Goal: Task Accomplishment & Management: Manage account settings

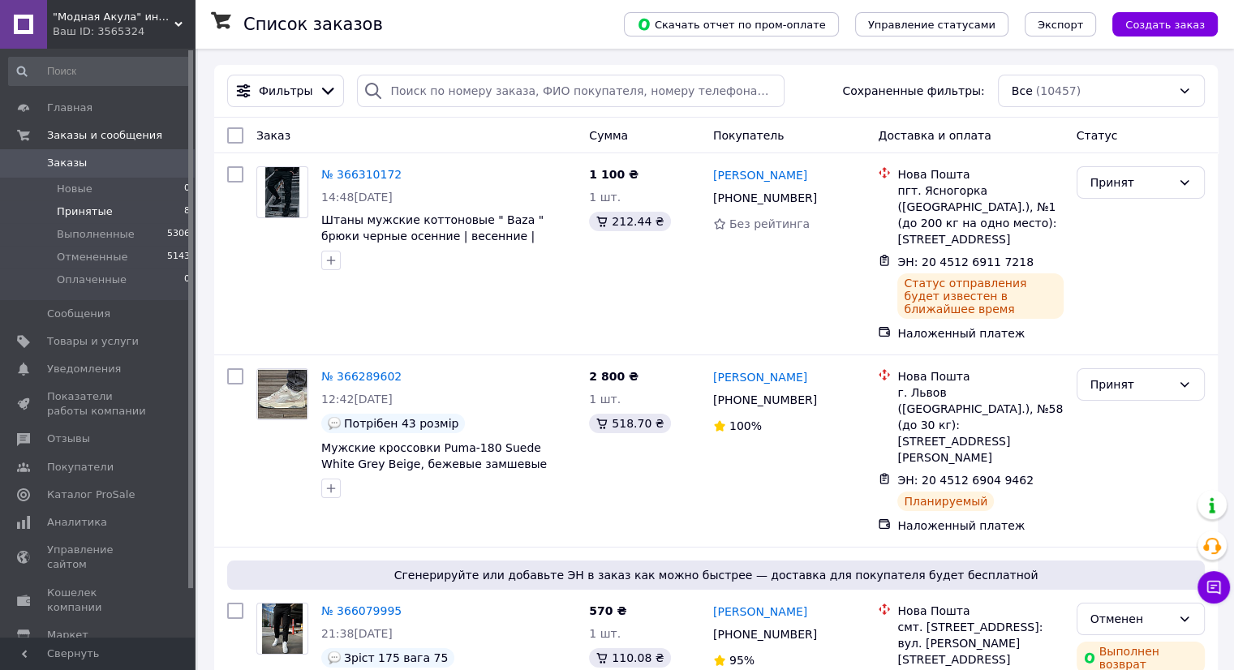
click at [143, 220] on li "Принятые 8" at bounding box center [100, 211] width 200 height 23
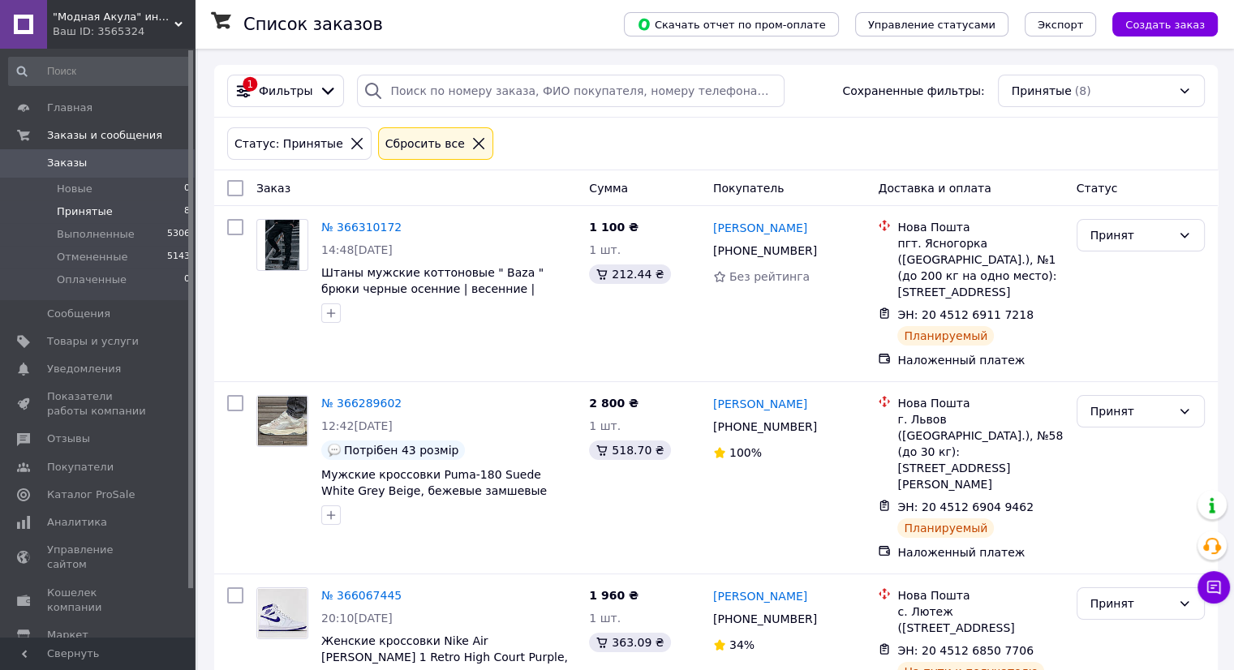
click at [151, 166] on span "0" at bounding box center [172, 163] width 45 height 15
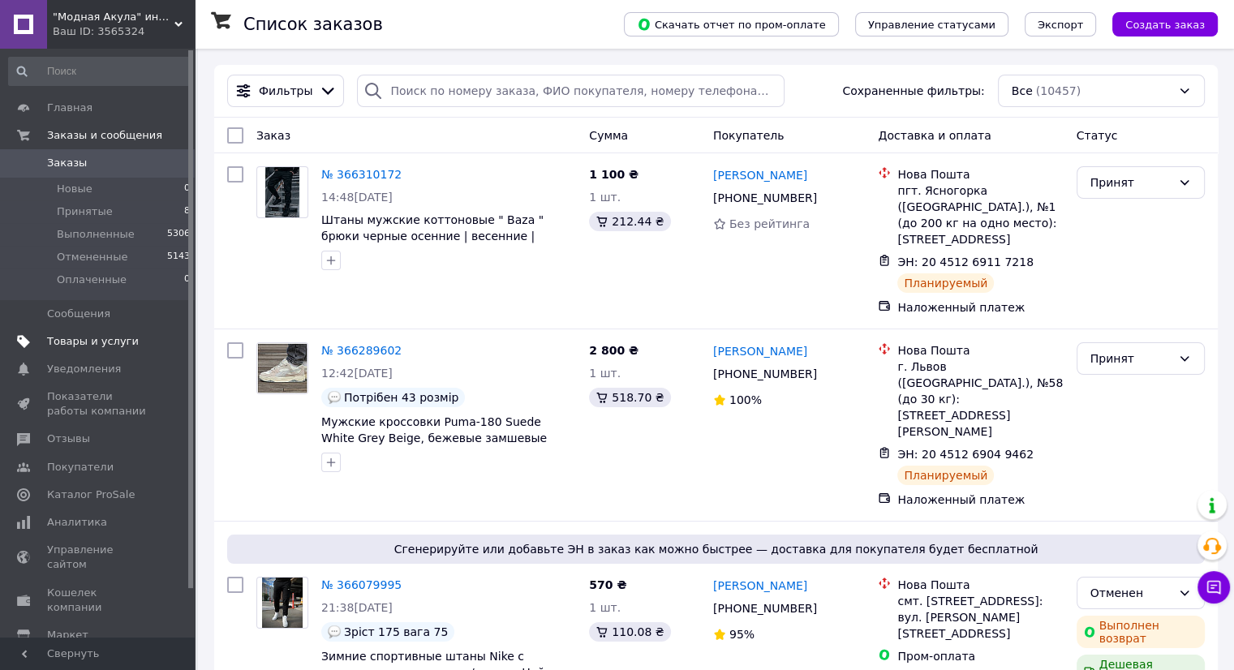
click at [136, 335] on span "Товары и услуги" at bounding box center [98, 341] width 103 height 15
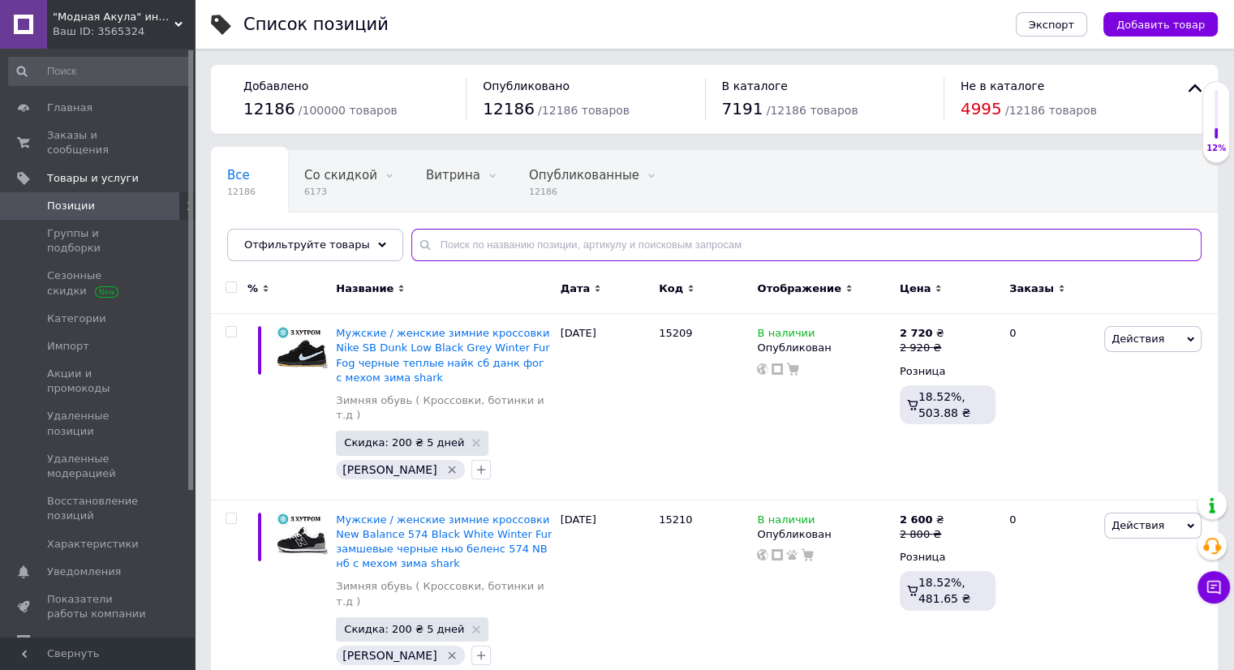
click at [559, 243] on input "text" at bounding box center [806, 245] width 790 height 32
paste input "RD360"
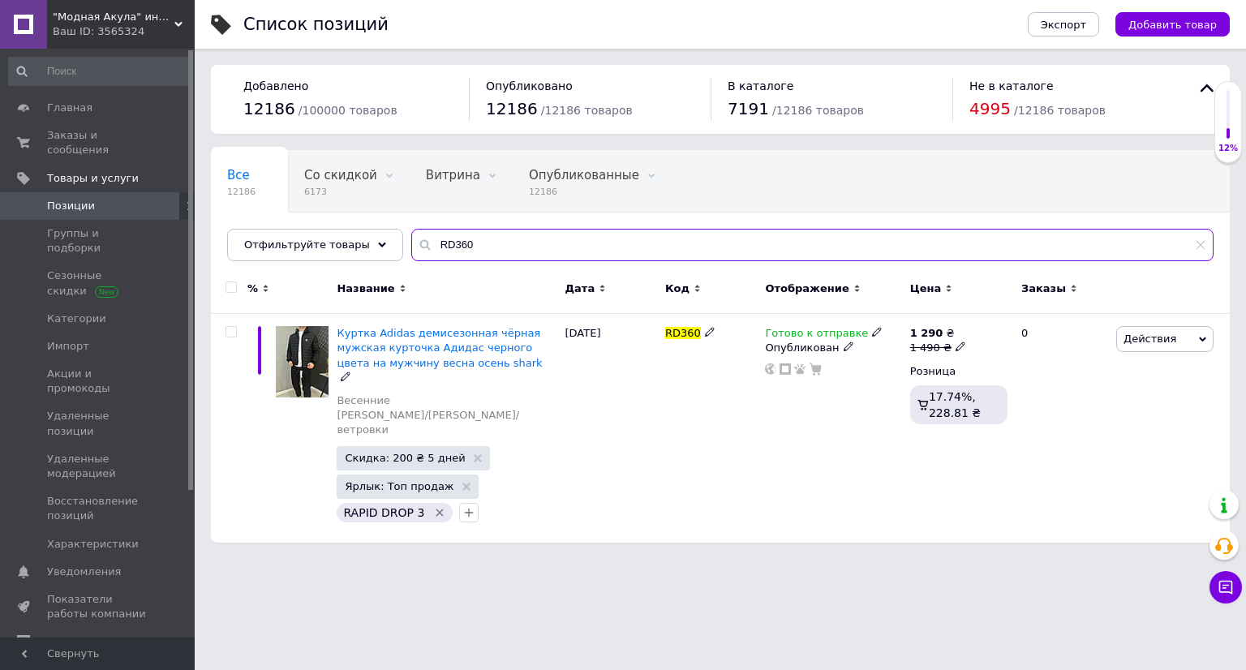
type input "RD360"
click at [801, 334] on span "Готово к отправке" at bounding box center [816, 335] width 103 height 17
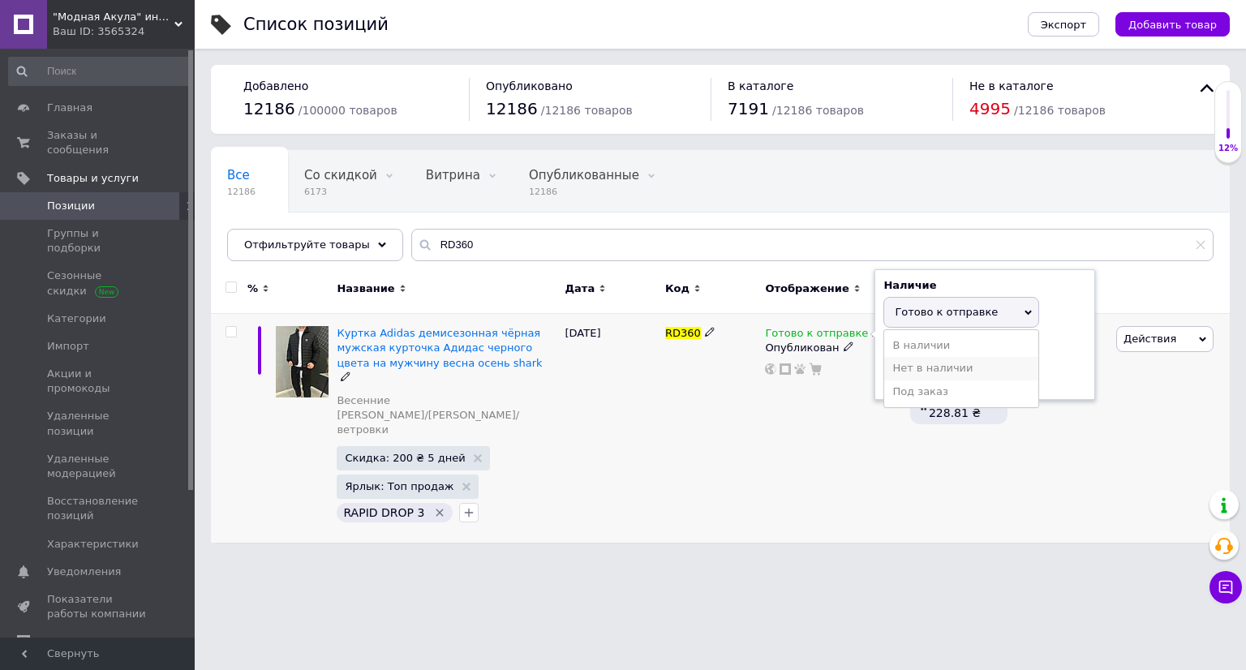
click at [937, 369] on li "Нет в наличии" at bounding box center [961, 368] width 154 height 23
click at [705, 468] on div "RD360" at bounding box center [711, 428] width 100 height 229
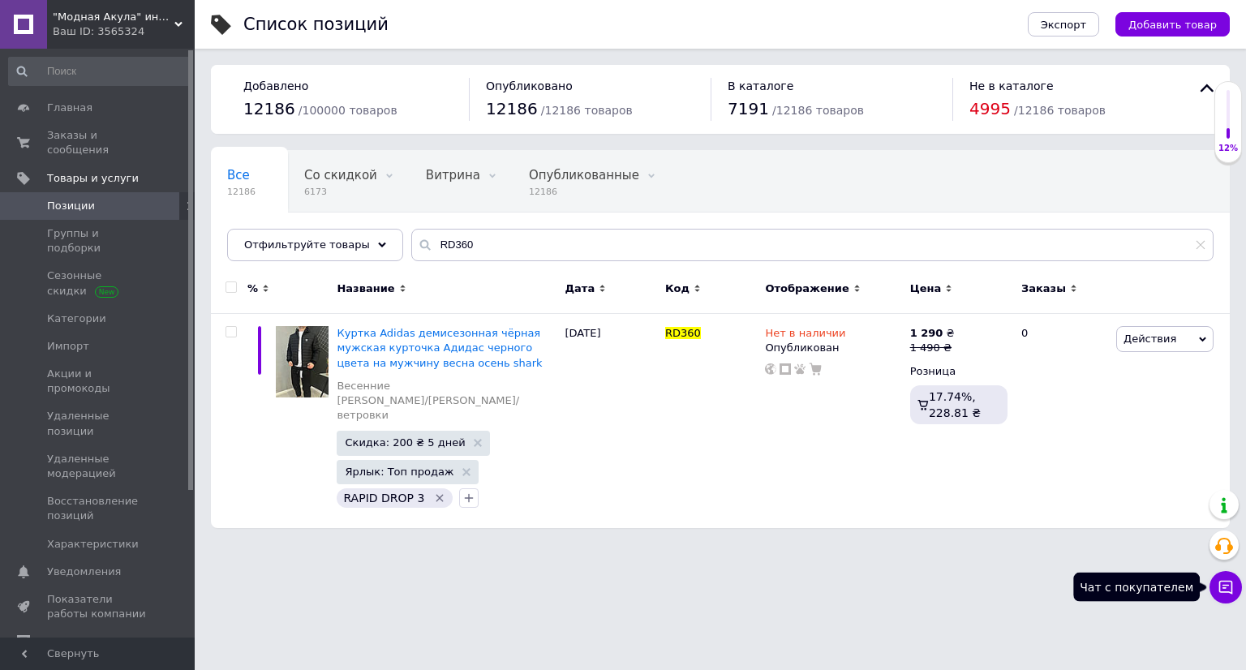
click at [1222, 589] on icon at bounding box center [1226, 587] width 16 height 16
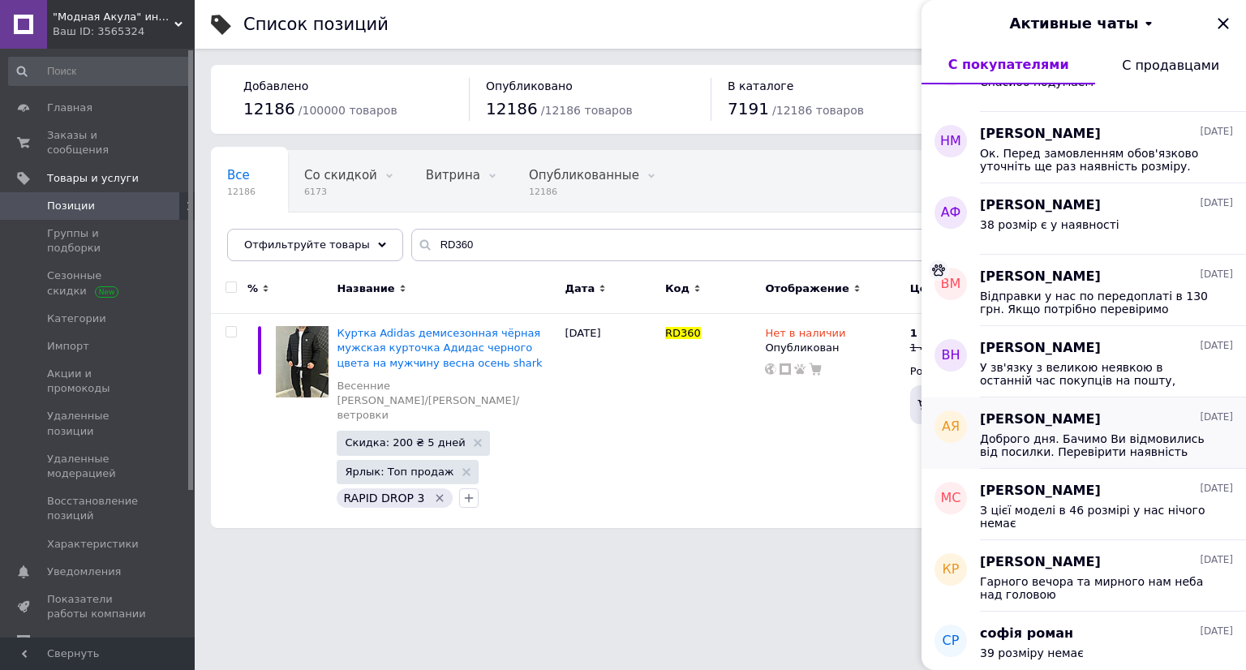
scroll to position [487, 0]
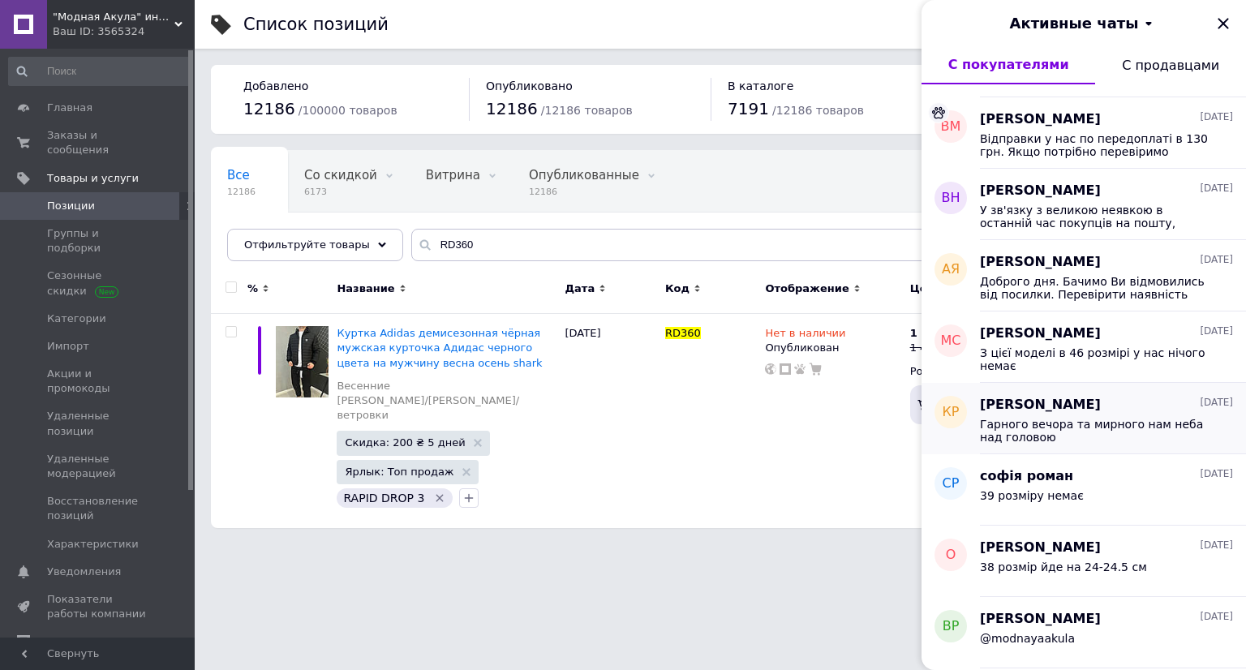
click at [1120, 442] on span "Гарного вечора та мирного нам неба над головою" at bounding box center [1095, 431] width 230 height 26
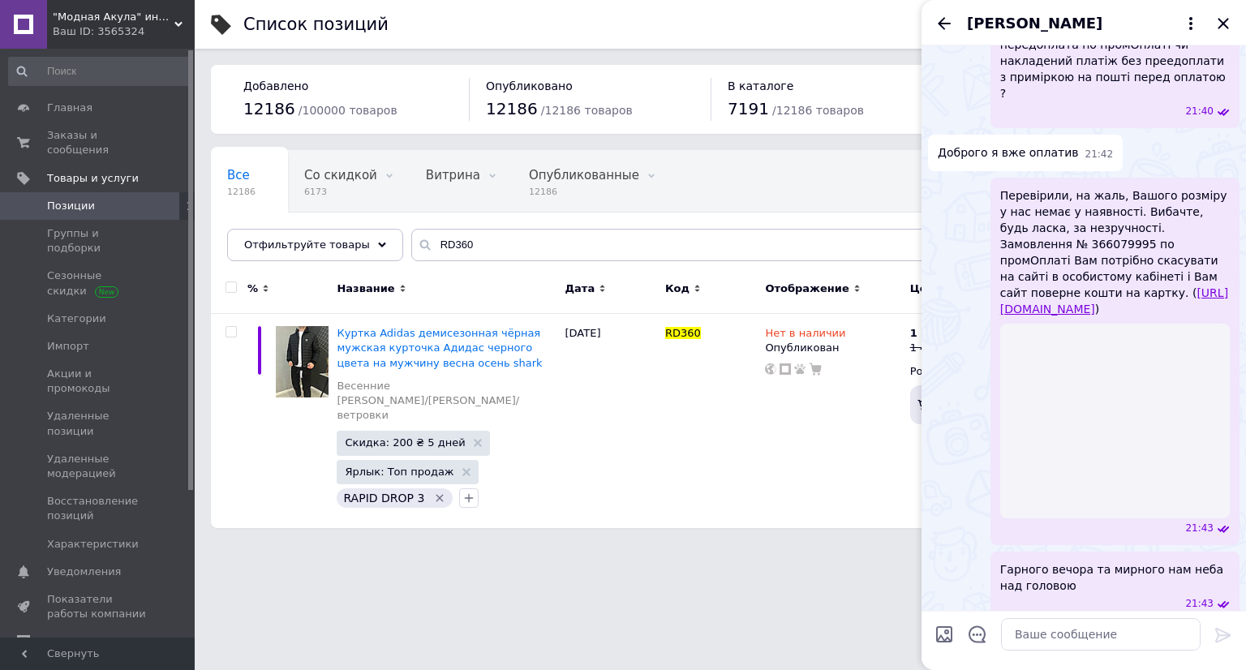
scroll to position [161, 0]
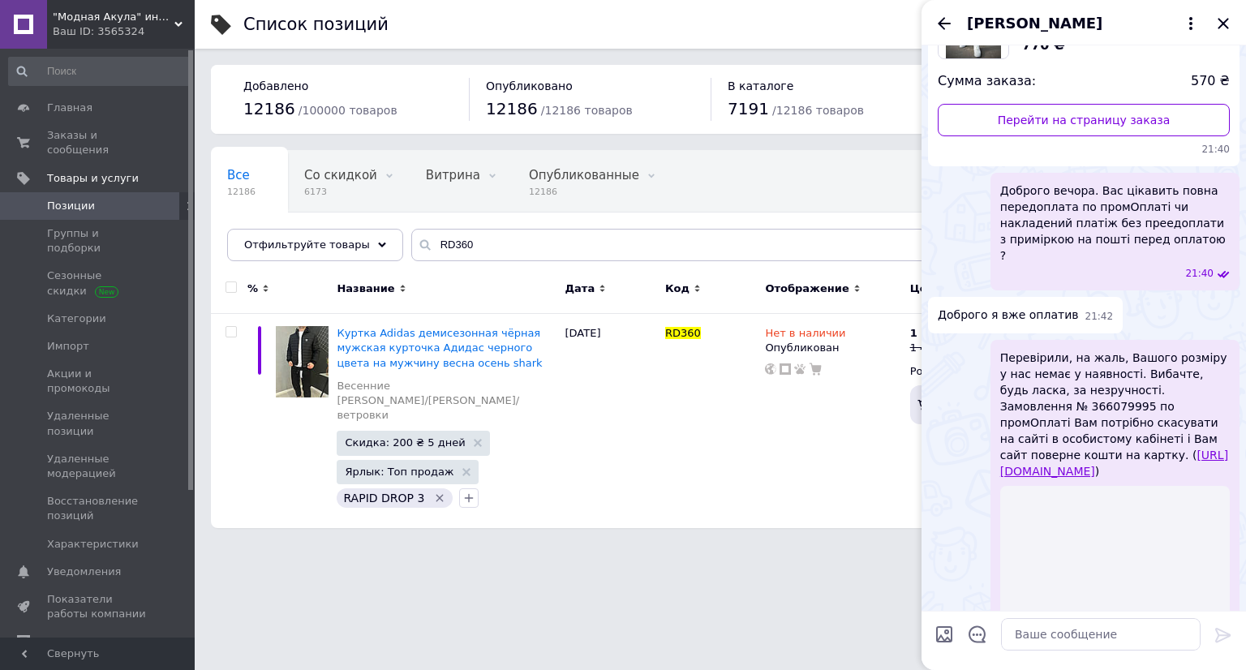
drag, startPoint x: 1068, startPoint y: 454, endPoint x: 1001, endPoint y: 339, distance: 133.1
click at [1001, 350] on span "Перевірили, на жаль, Вашого розміру у нас немає у наявності. Вибачте, будь ласк…" at bounding box center [1116, 415] width 230 height 130
copy span "Перевірили, на жаль, Вашого розміру у нас немає у наявності. Вибачте, будь ласк…"
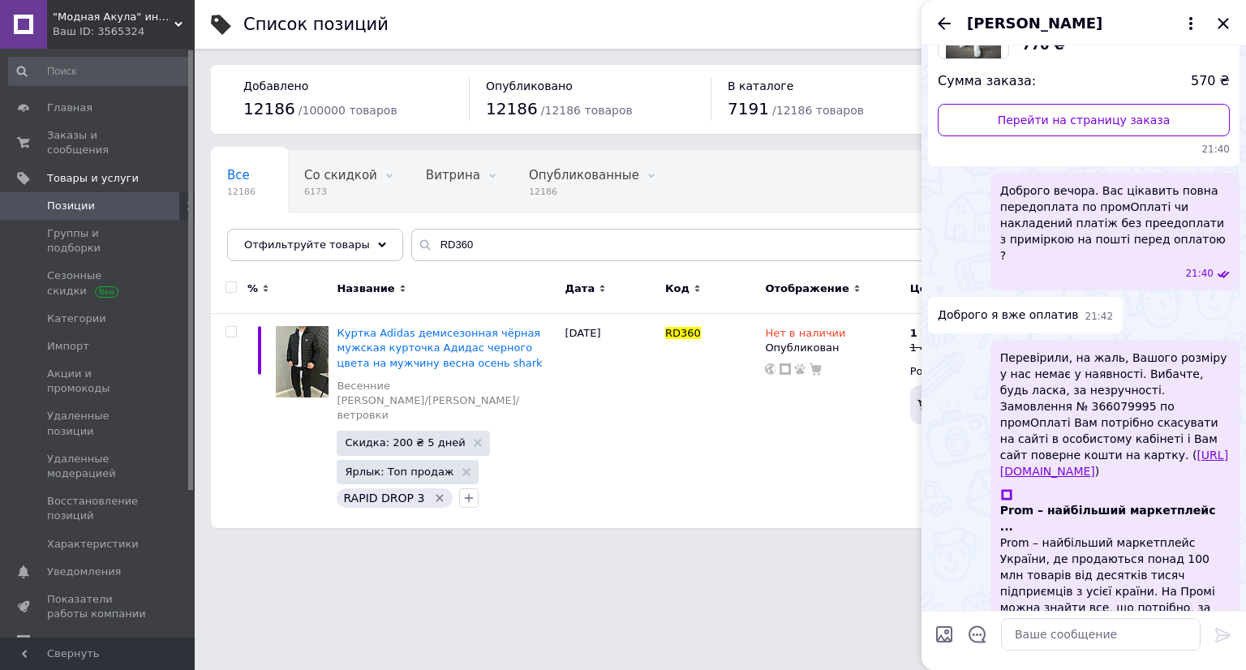
click at [260, 544] on html ""Модная Акула" интернет магазин одежды и обуви Ваш ID: 3565324 Сайт "Модная Аку…" at bounding box center [623, 272] width 1246 height 544
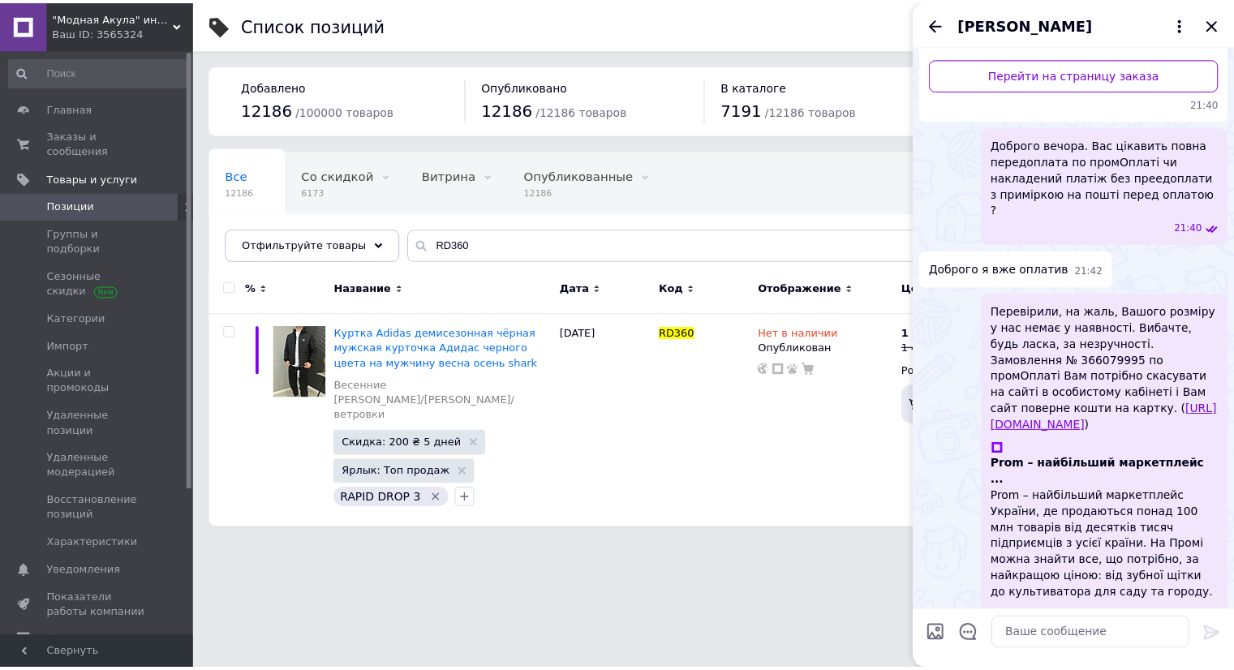
scroll to position [243, 0]
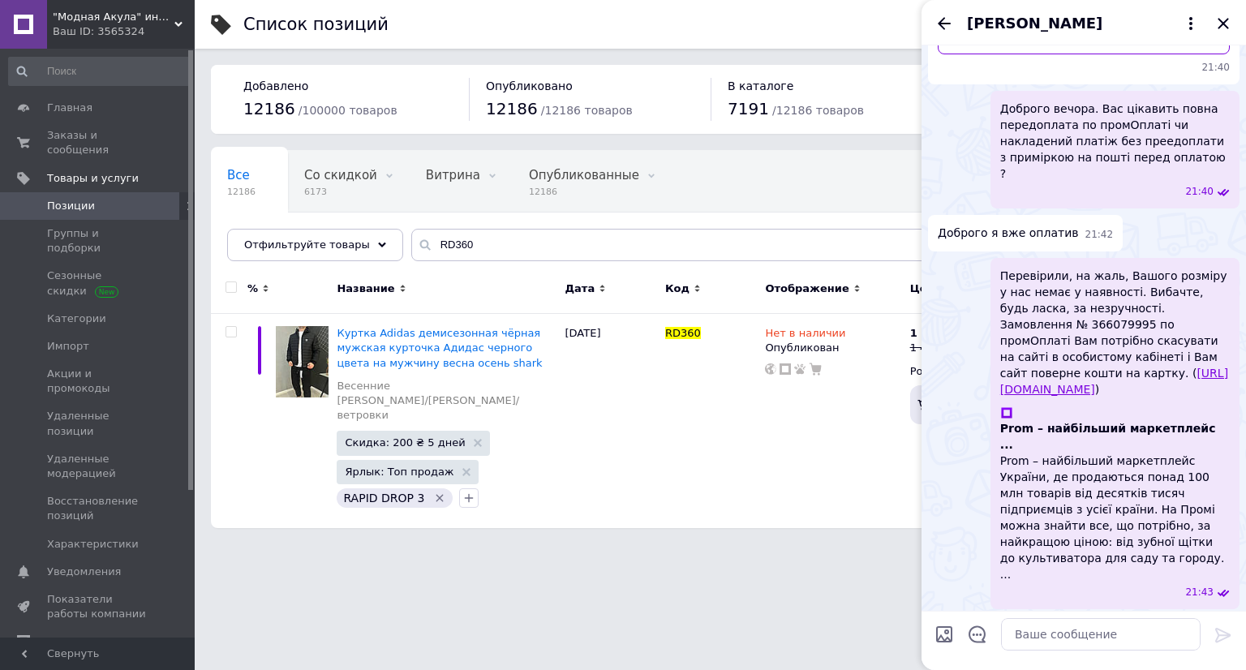
drag, startPoint x: 1077, startPoint y: 570, endPoint x: 976, endPoint y: 544, distance: 104.1
click at [976, 616] on div "Гарного вечора та мирного нам неба над головою 21:43" at bounding box center [1084, 650] width 312 height 69
copy span "Гарного вечора та мирного нам неба над головою"
click at [975, 616] on div "Гарного вечора та мирного нам неба над головою 21:43" at bounding box center [1084, 650] width 312 height 69
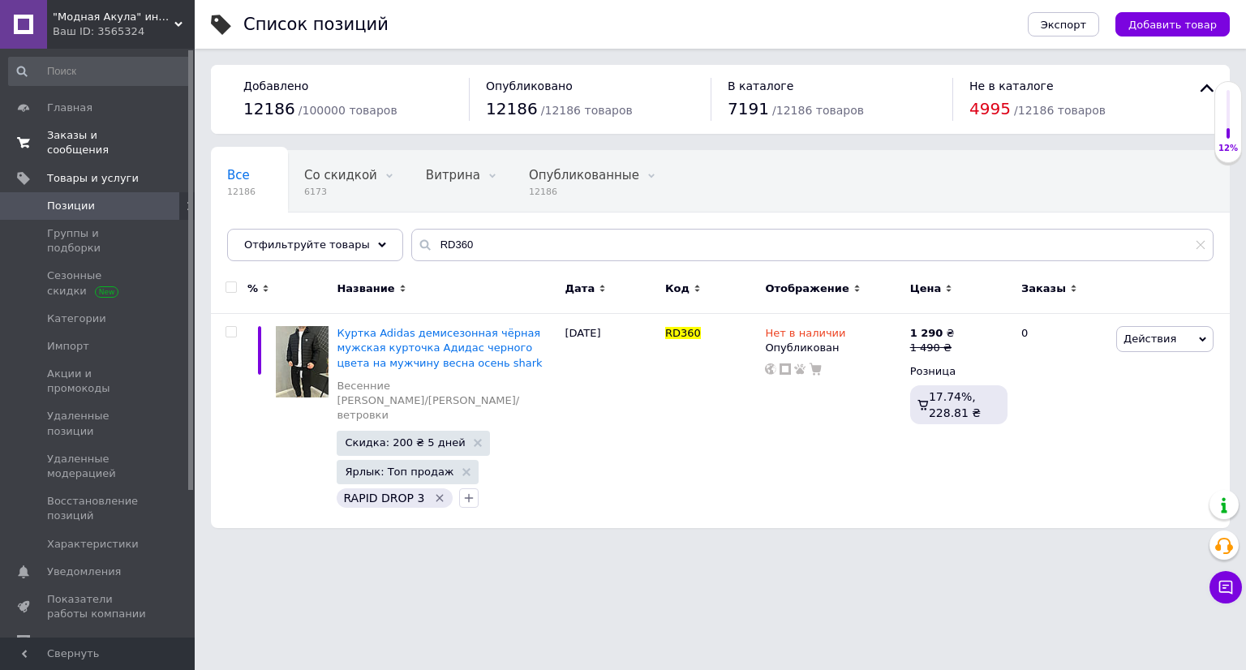
click at [127, 140] on span "Заказы и сообщения" at bounding box center [98, 142] width 103 height 29
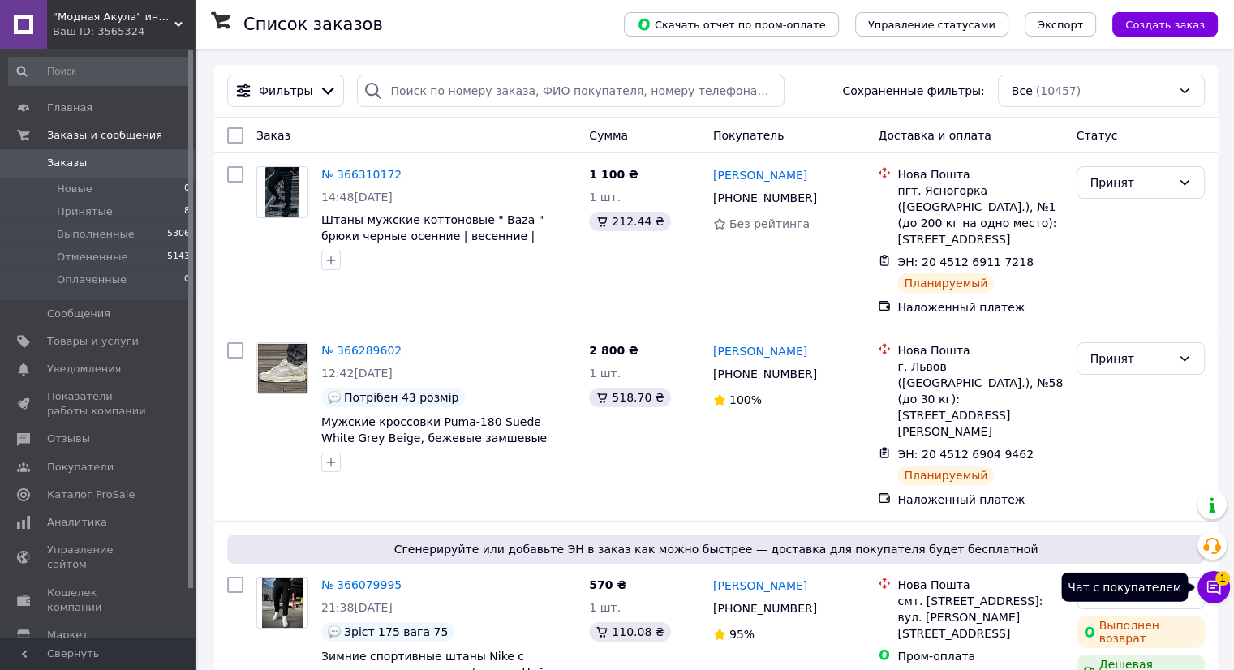
click at [1217, 588] on icon at bounding box center [1214, 587] width 16 height 16
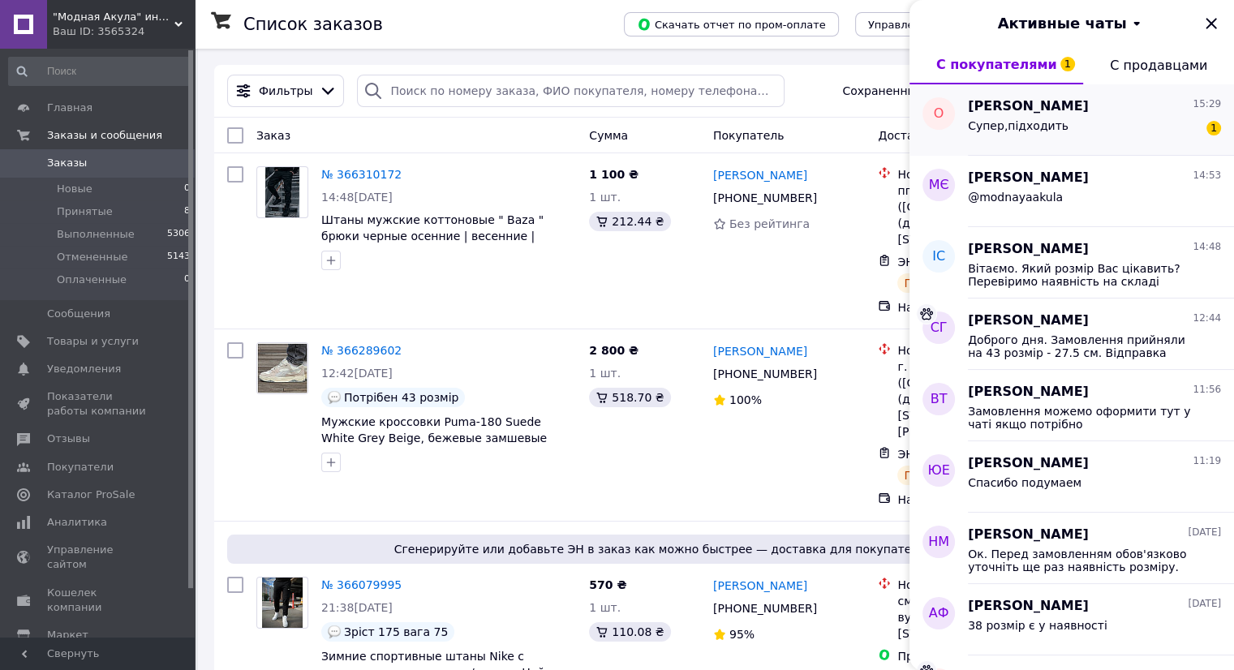
click at [1044, 137] on div "Супер,підходить" at bounding box center [1018, 130] width 101 height 23
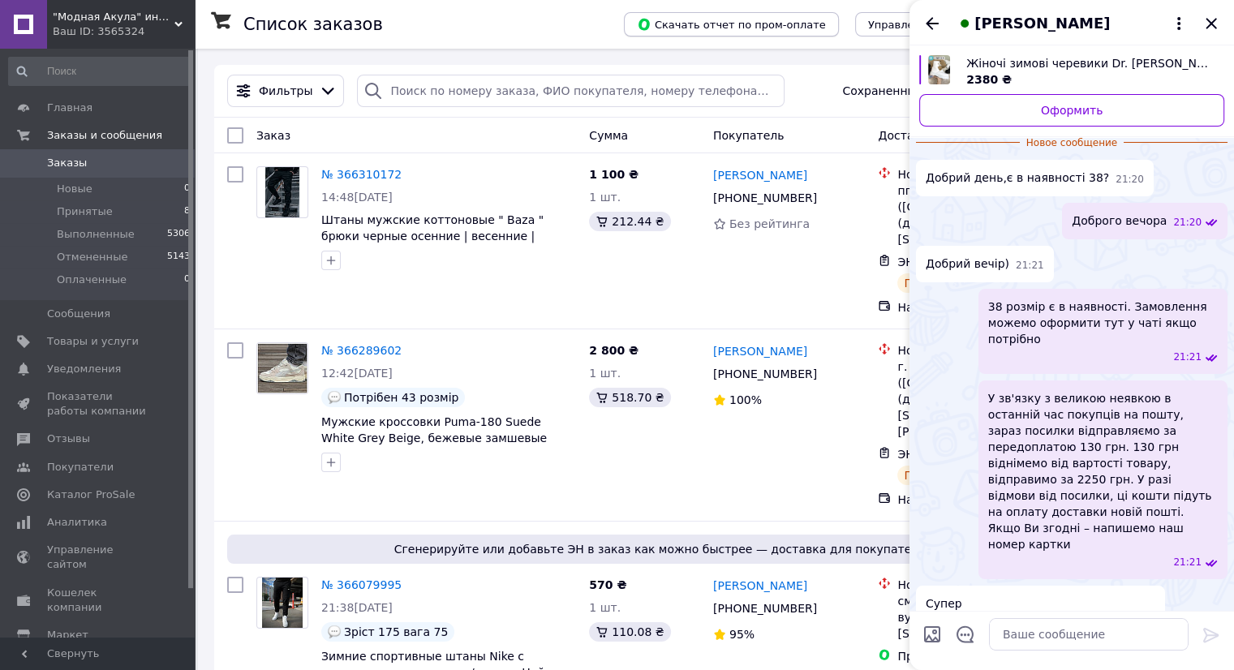
scroll to position [218, 0]
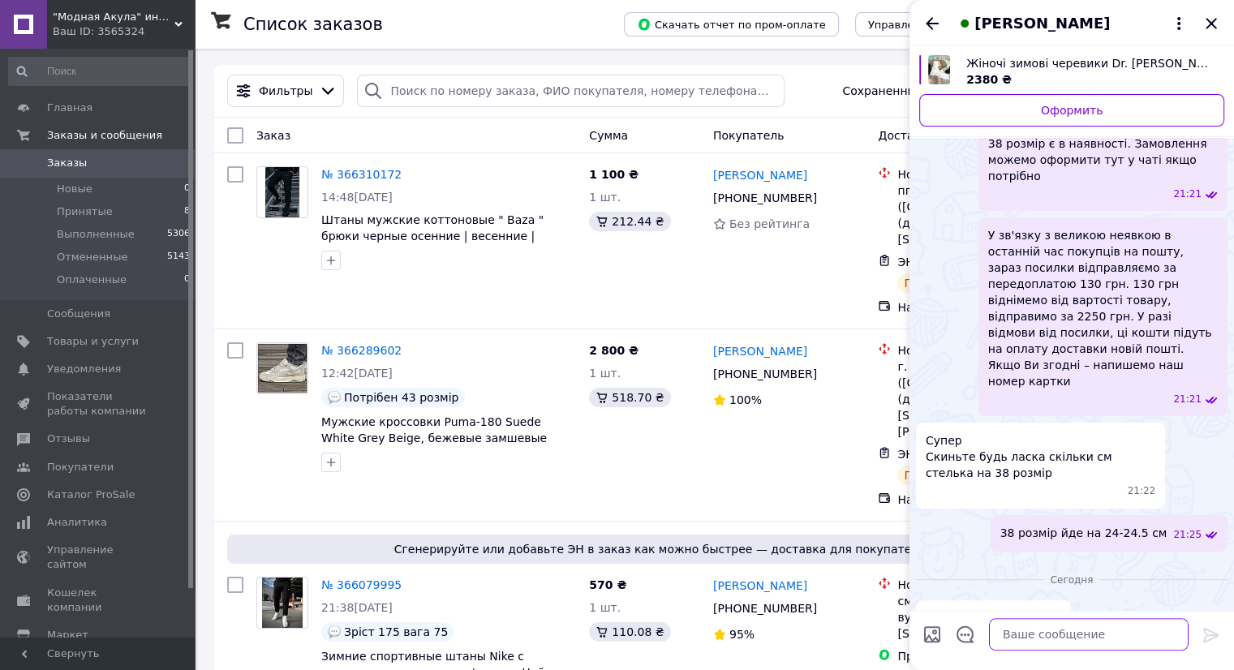
click at [1058, 630] on textarea at bounding box center [1089, 634] width 200 height 32
paste textarea "[CREDIT_CARD_NUMBER] (monobank | Universal Bank) [PERSON_NAME] У коментарі до п…"
type textarea "[CREDIT_CARD_NUMBER] (monobank | Universal Bank) [PERSON_NAME] У коментарі до п…"
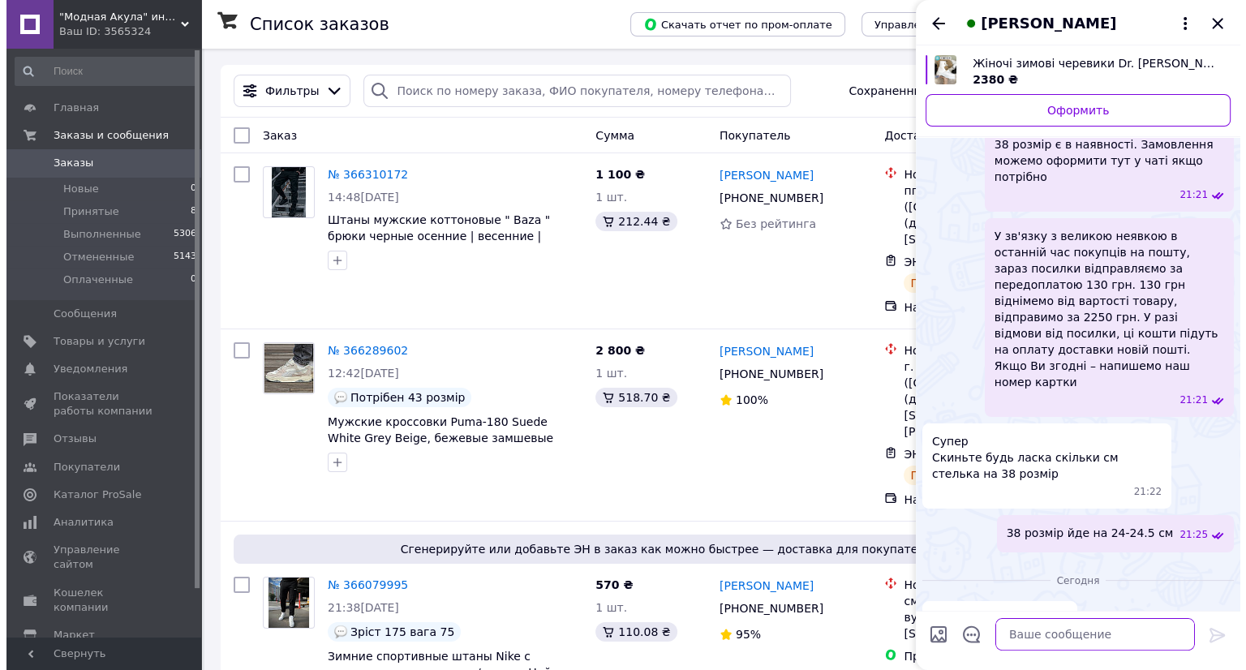
scroll to position [394, 0]
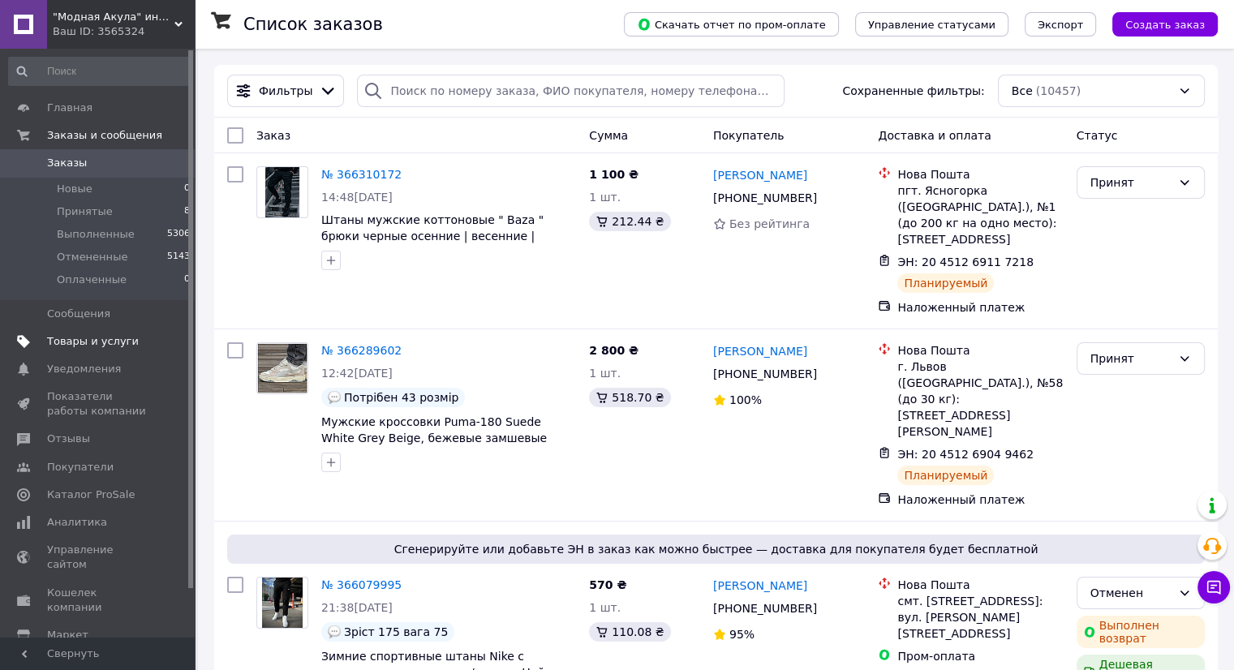
click at [146, 335] on span "Товары и услуги" at bounding box center [98, 341] width 103 height 15
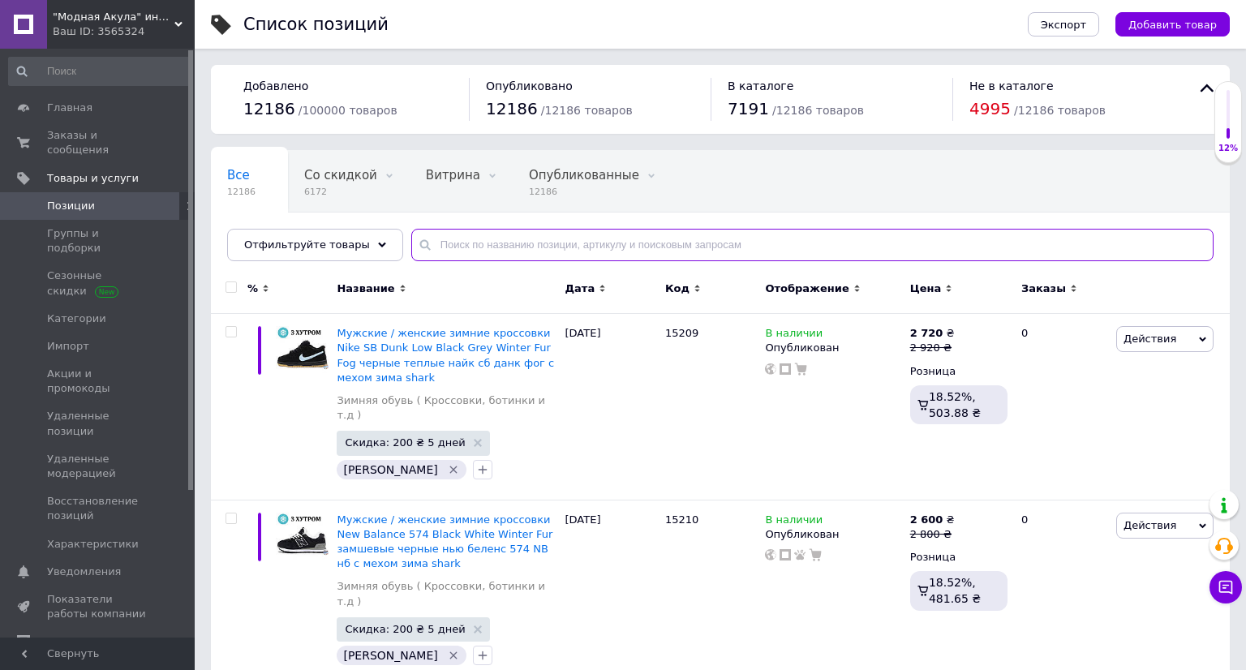
click at [658, 258] on input "text" at bounding box center [812, 245] width 803 height 32
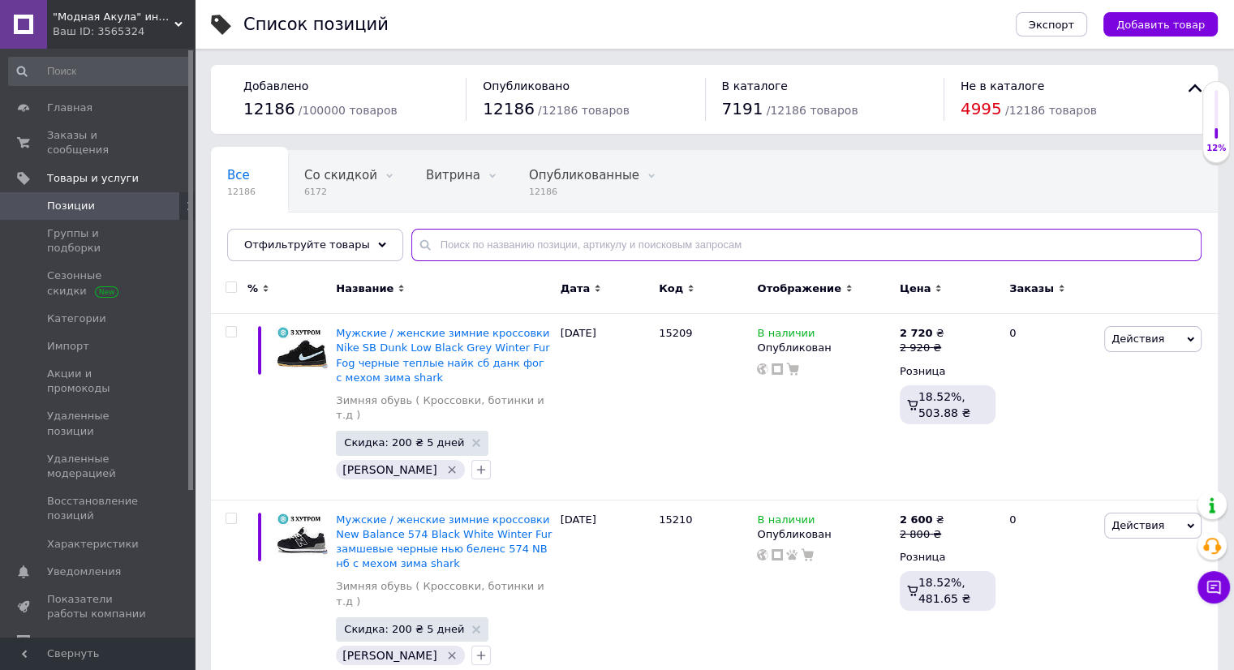
click at [658, 258] on input "text" at bounding box center [806, 245] width 790 height 32
paste input "W_093"
type input "W_093"
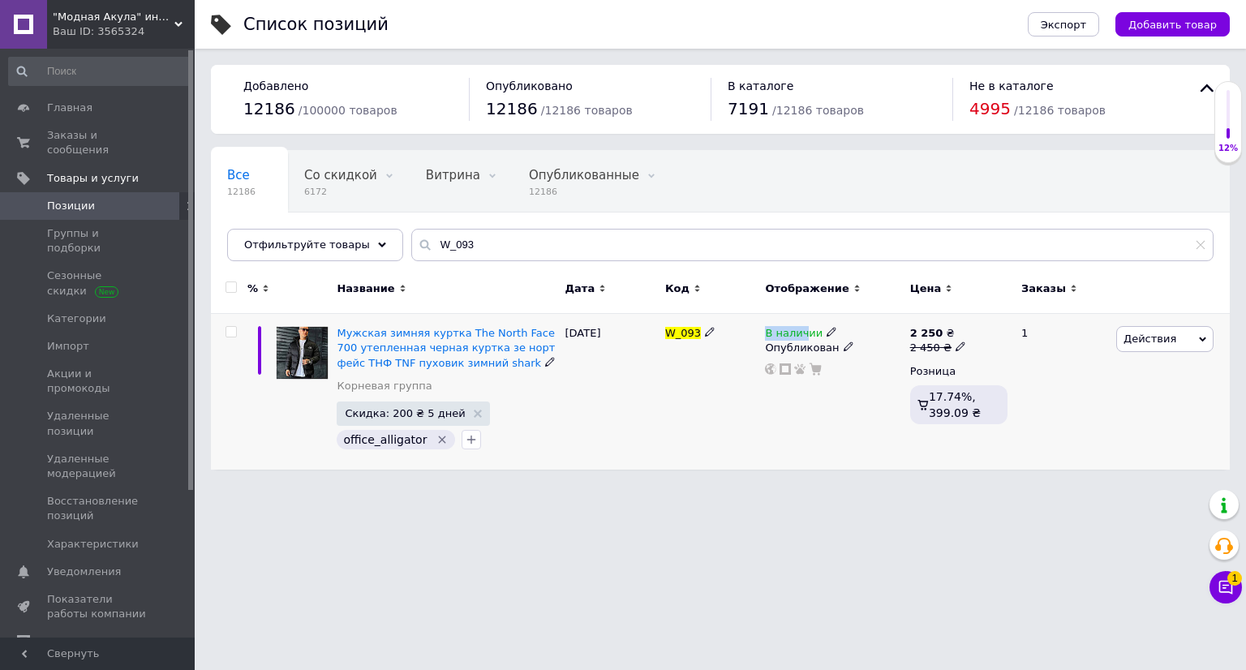
click at [805, 326] on div "В наличии Опубликован" at bounding box center [833, 392] width 144 height 156
click at [827, 335] on icon at bounding box center [832, 332] width 10 height 10
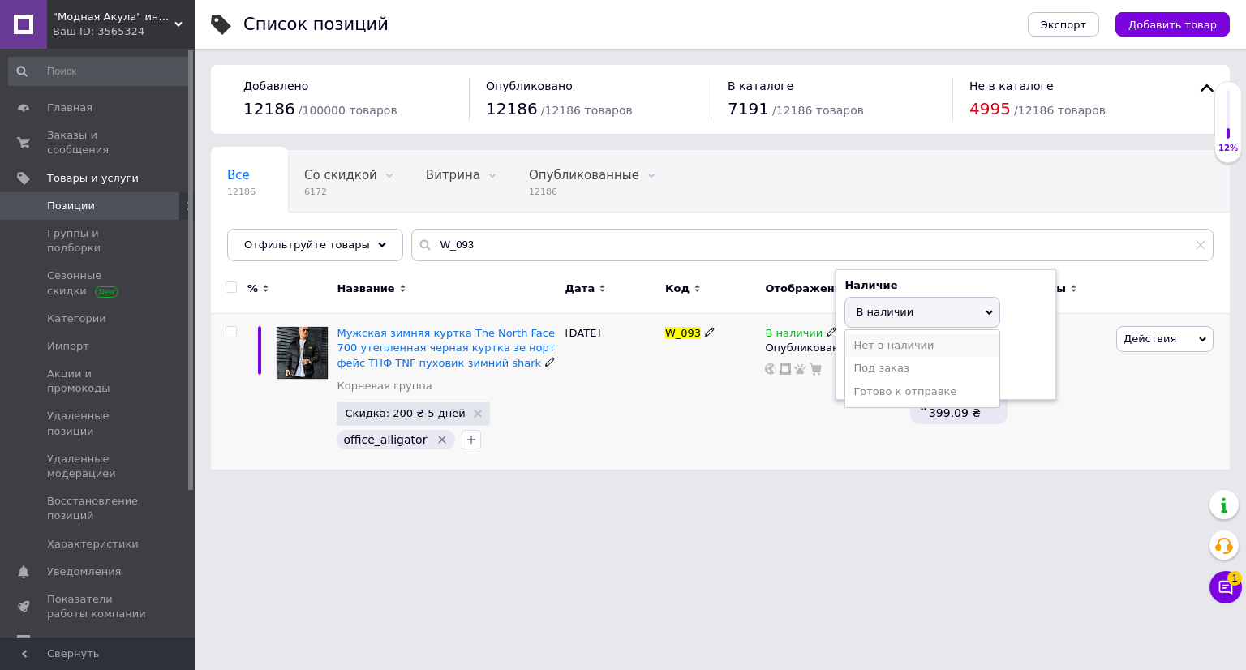
click at [876, 355] on li "Нет в наличии" at bounding box center [923, 345] width 154 height 23
click at [690, 426] on div "W_093" at bounding box center [711, 392] width 100 height 156
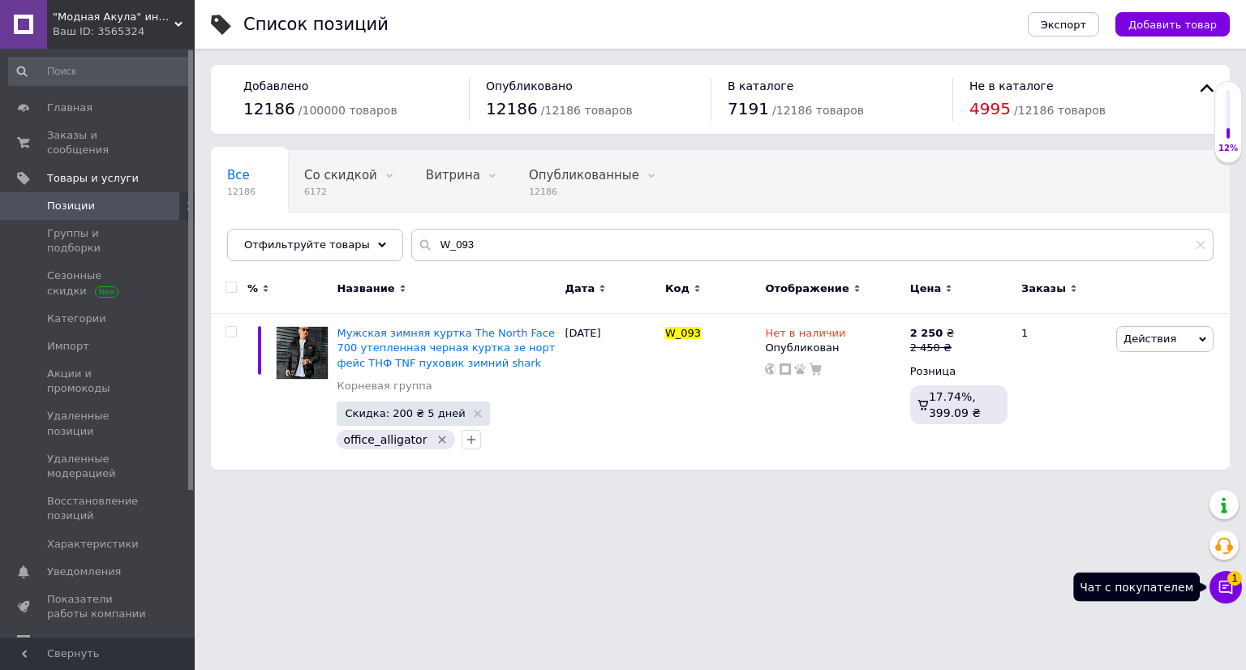
click at [1229, 596] on button "Чат с покупателем 1" at bounding box center [1226, 587] width 32 height 32
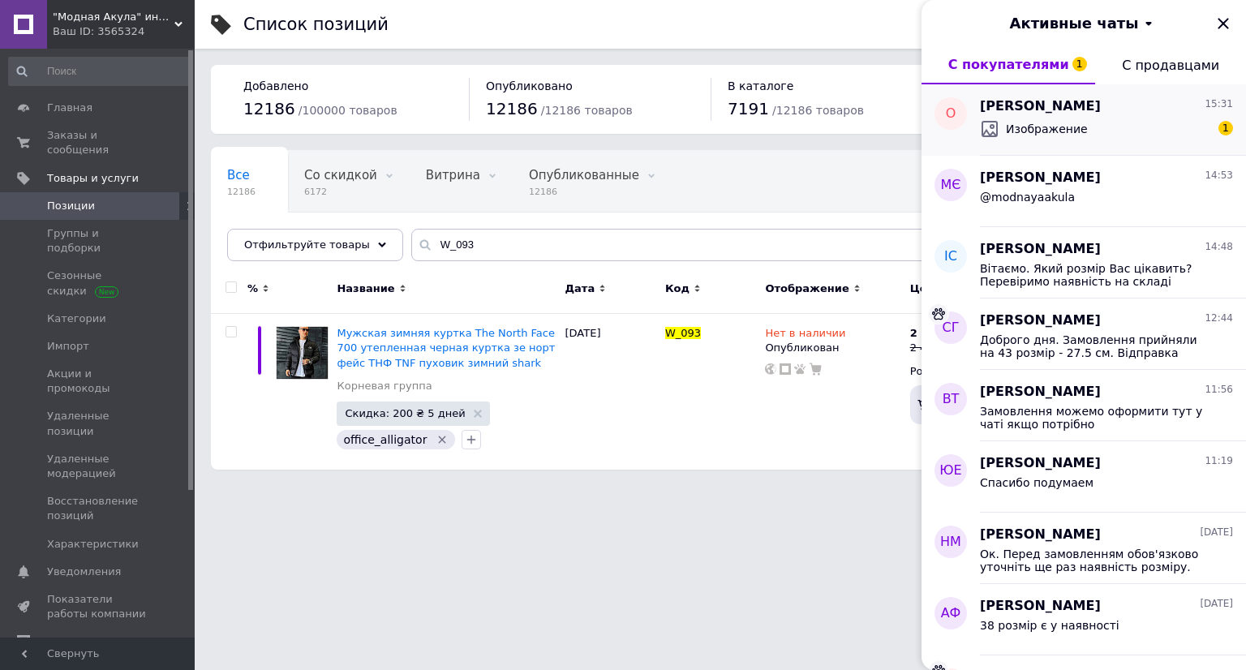
click at [1034, 135] on span "Изображение" at bounding box center [1047, 129] width 82 height 16
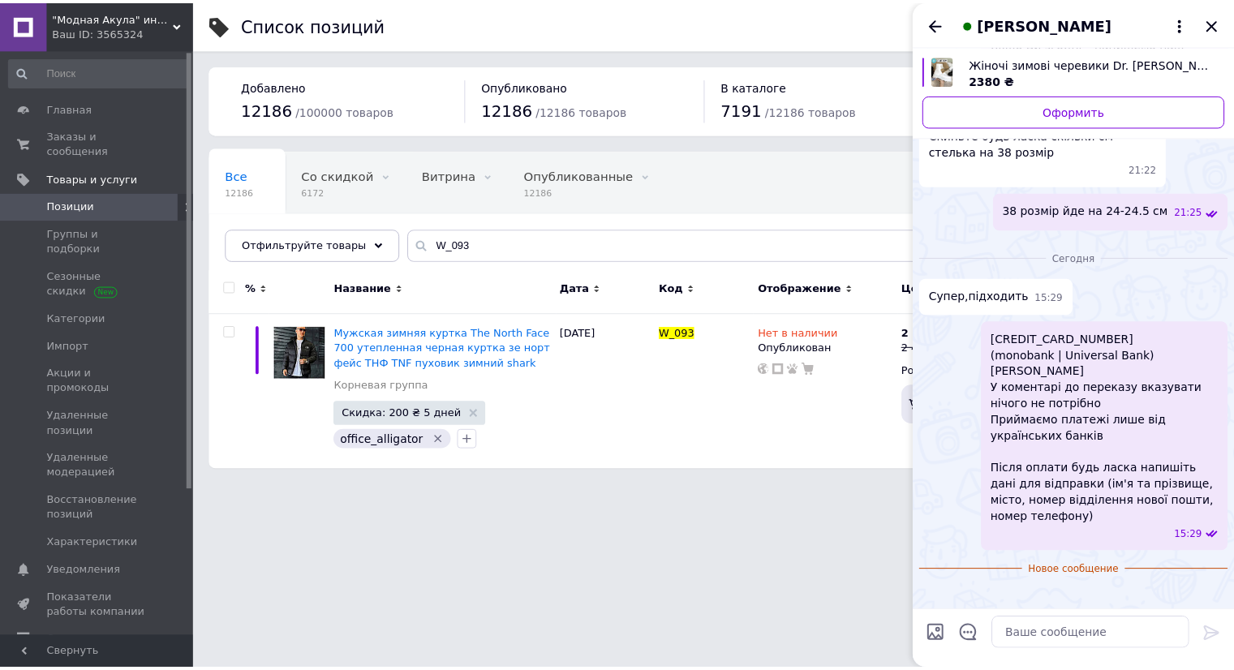
scroll to position [674, 0]
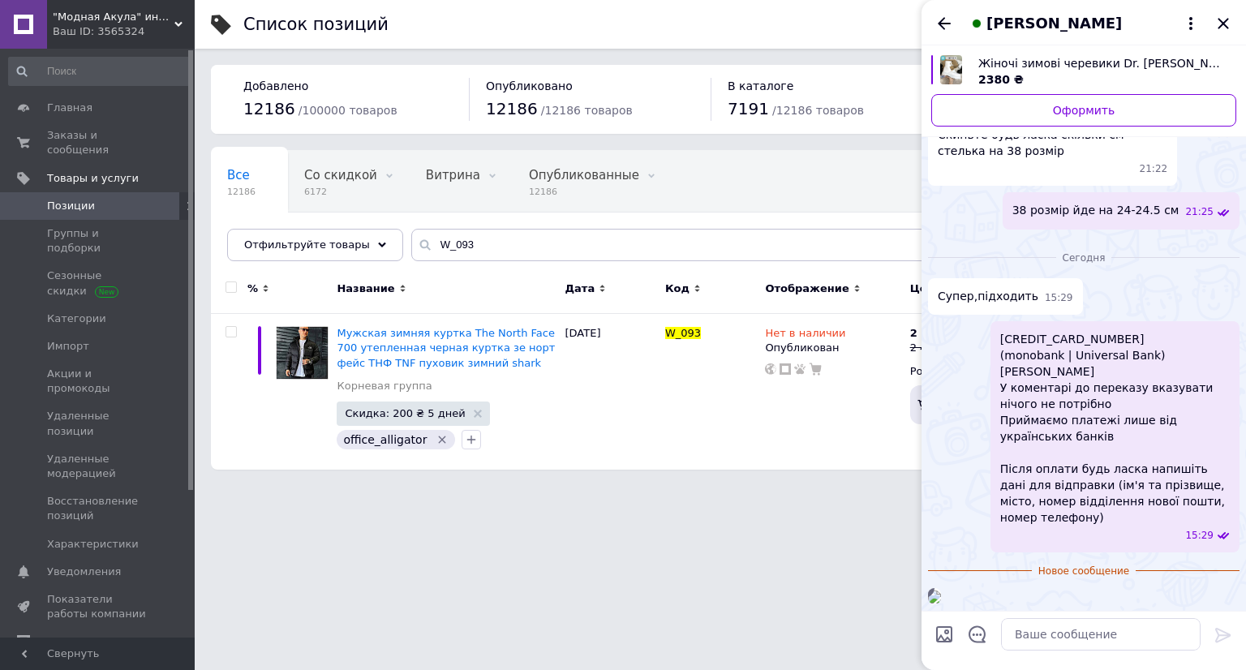
click at [941, 591] on img at bounding box center [934, 597] width 13 height 13
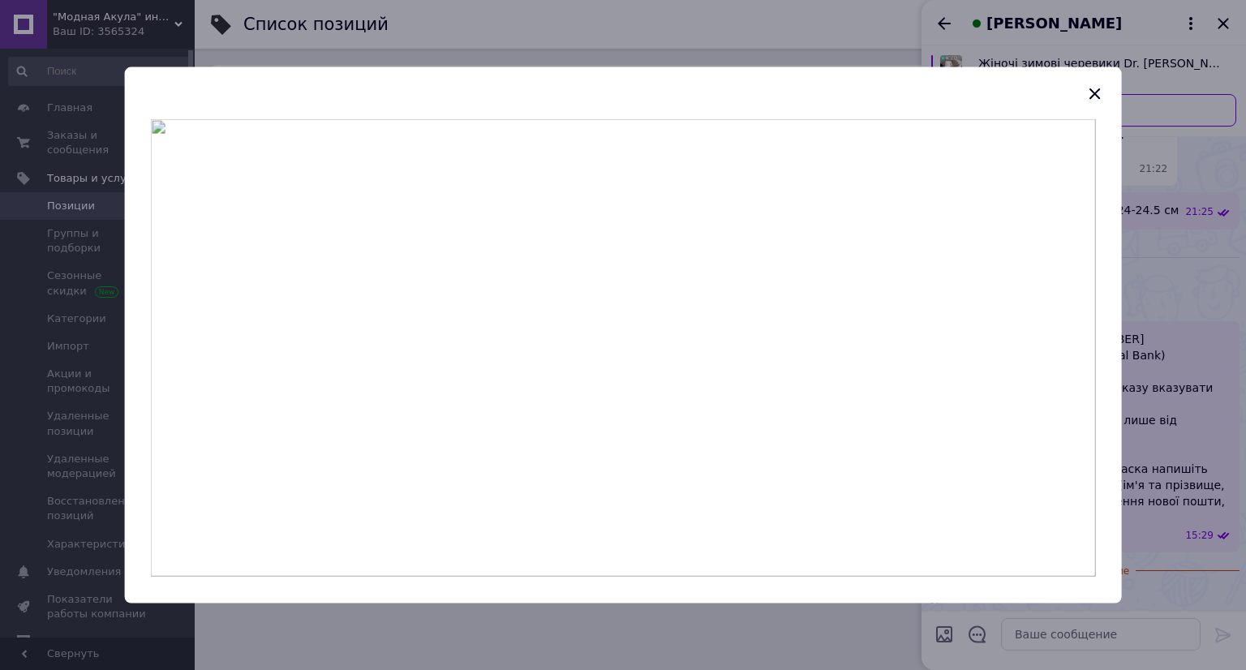
click at [1124, 419] on div at bounding box center [623, 335] width 1246 height 670
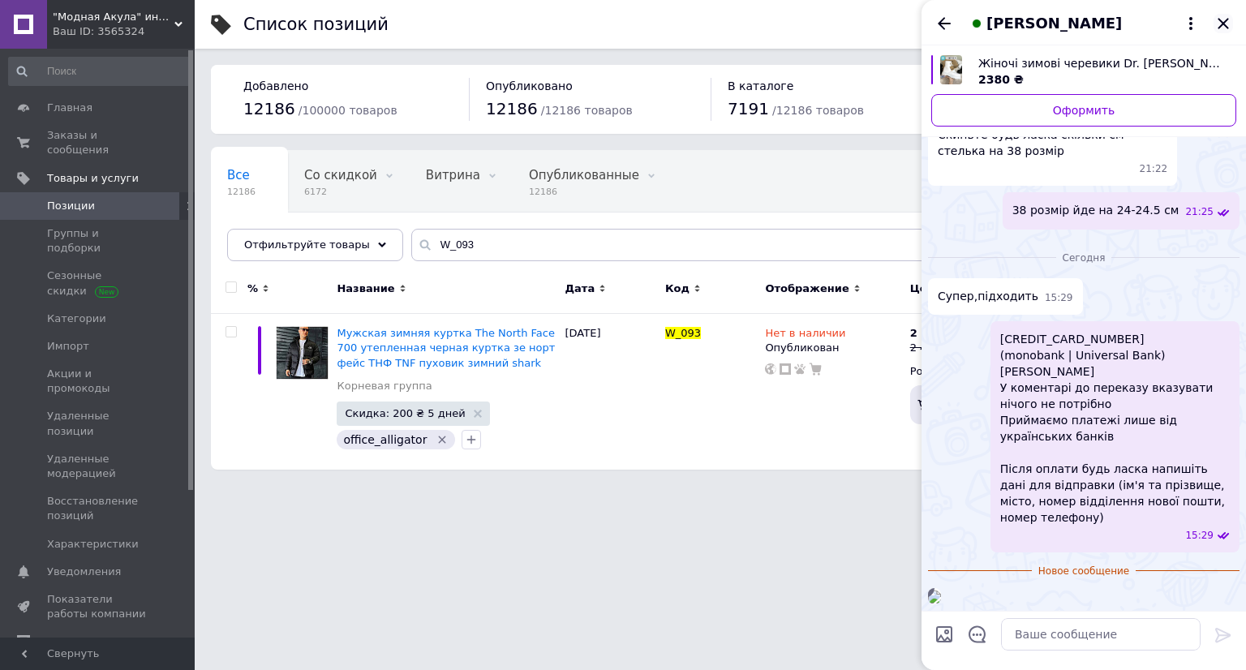
click at [1227, 27] on icon "Закрыть" at bounding box center [1223, 23] width 11 height 11
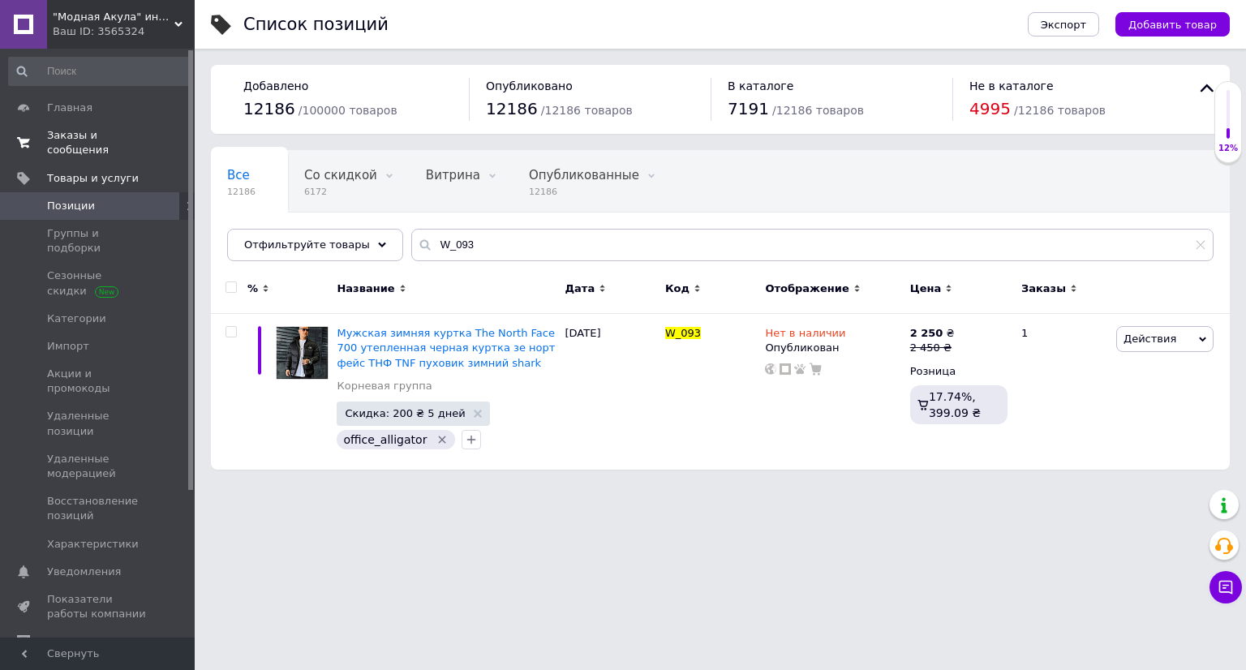
click at [155, 147] on link "Заказы и сообщения 0 0" at bounding box center [100, 143] width 200 height 42
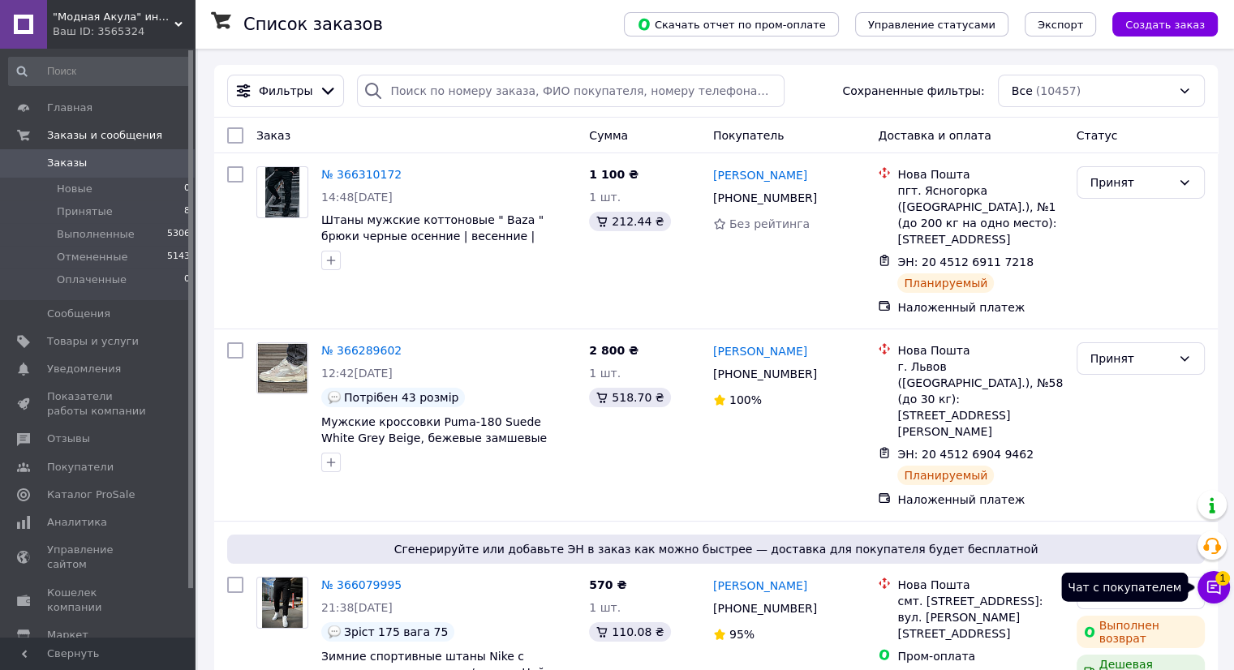
click at [1220, 597] on button "Чат с покупателем 1" at bounding box center [1214, 587] width 32 height 32
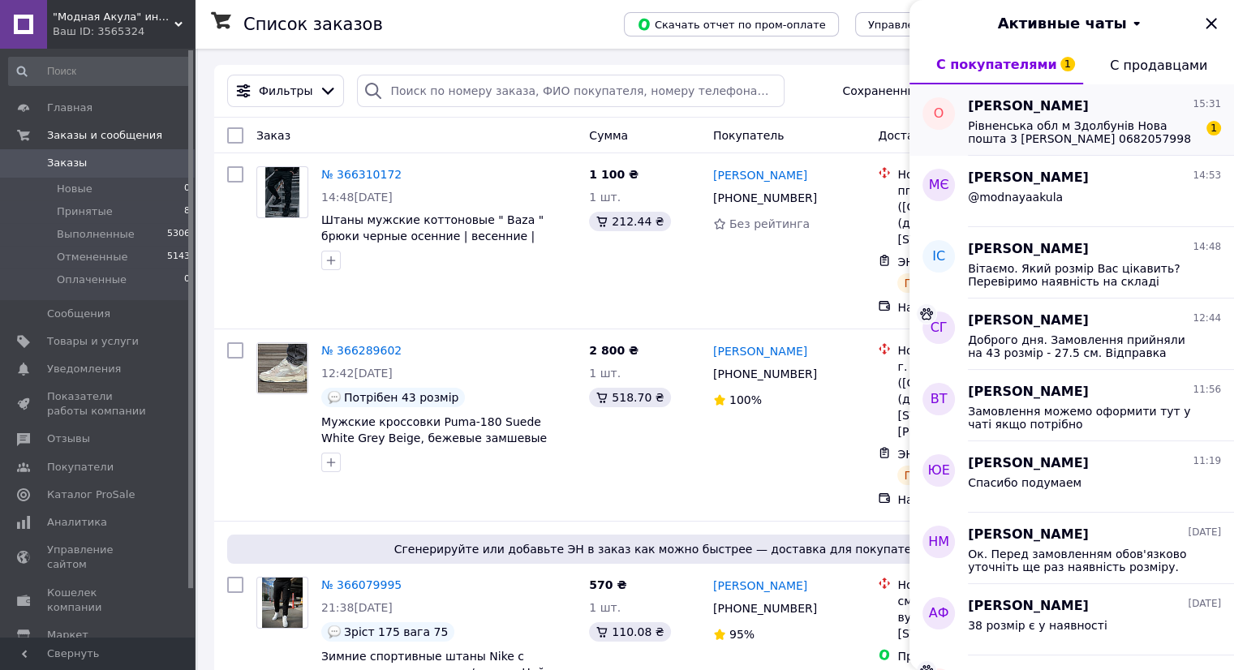
click at [1097, 141] on span "Рівненська обл м Здолбунів Нова пошта 3 [PERSON_NAME] 0682057998" at bounding box center [1083, 132] width 230 height 26
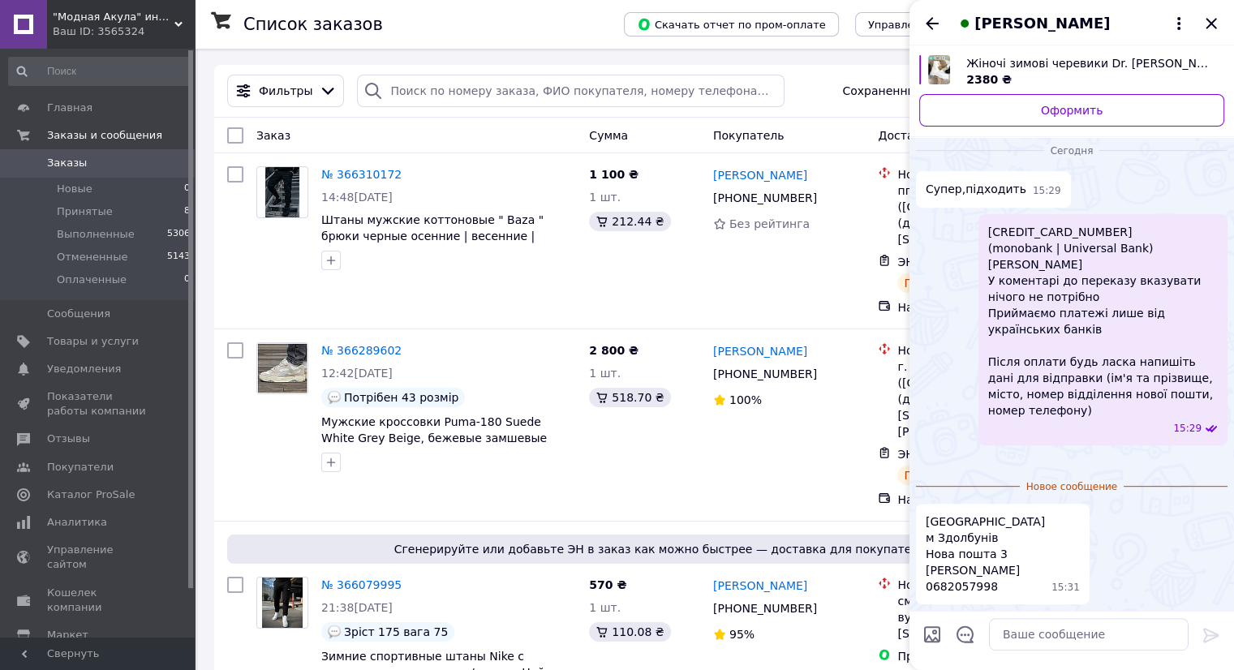
scroll to position [781, 0]
drag, startPoint x: 1044, startPoint y: 569, endPoint x: 925, endPoint y: 575, distance: 118.6
click at [925, 575] on div "Рівненська обл м Здолбунів Нова пошта 3 [PERSON_NAME] 0682057998 15:31" at bounding box center [1003, 554] width 174 height 101
copy span "[PERSON_NAME]"
click at [1017, 24] on span "[PERSON_NAME]" at bounding box center [1043, 23] width 136 height 21
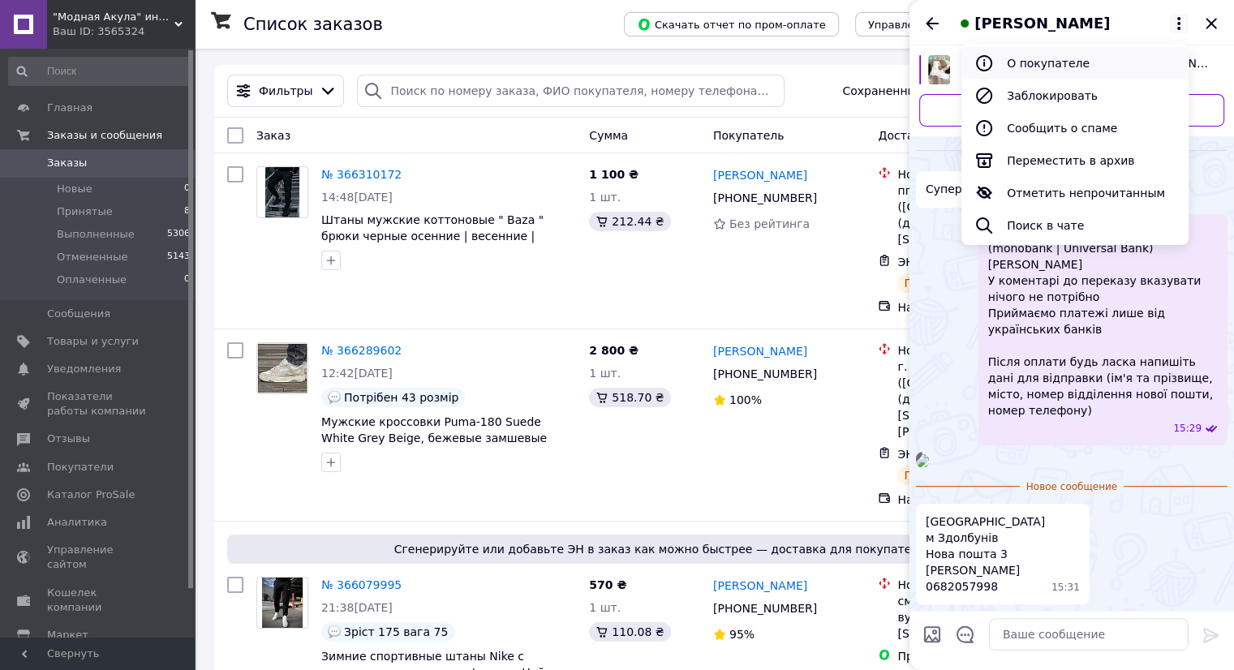
click at [1026, 54] on button "О покупателе" at bounding box center [1075, 63] width 227 height 32
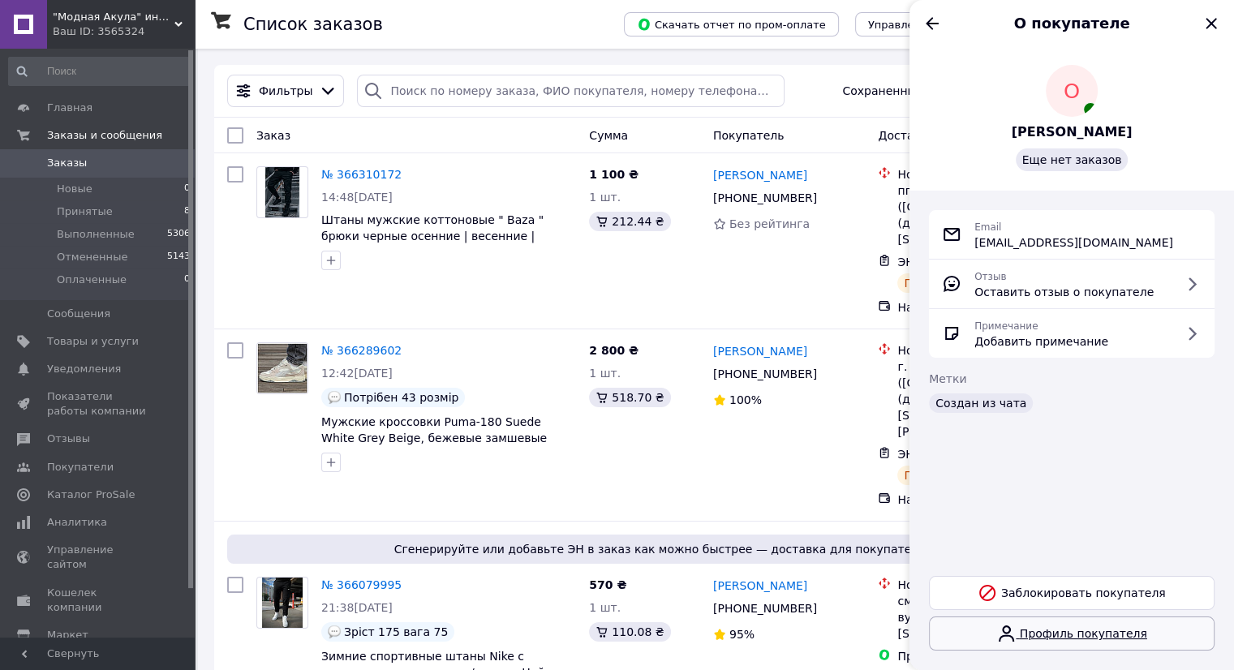
click at [1052, 637] on link "Профиль покупателя" at bounding box center [1072, 634] width 286 height 34
click at [937, 33] on icon "Назад" at bounding box center [932, 23] width 19 height 19
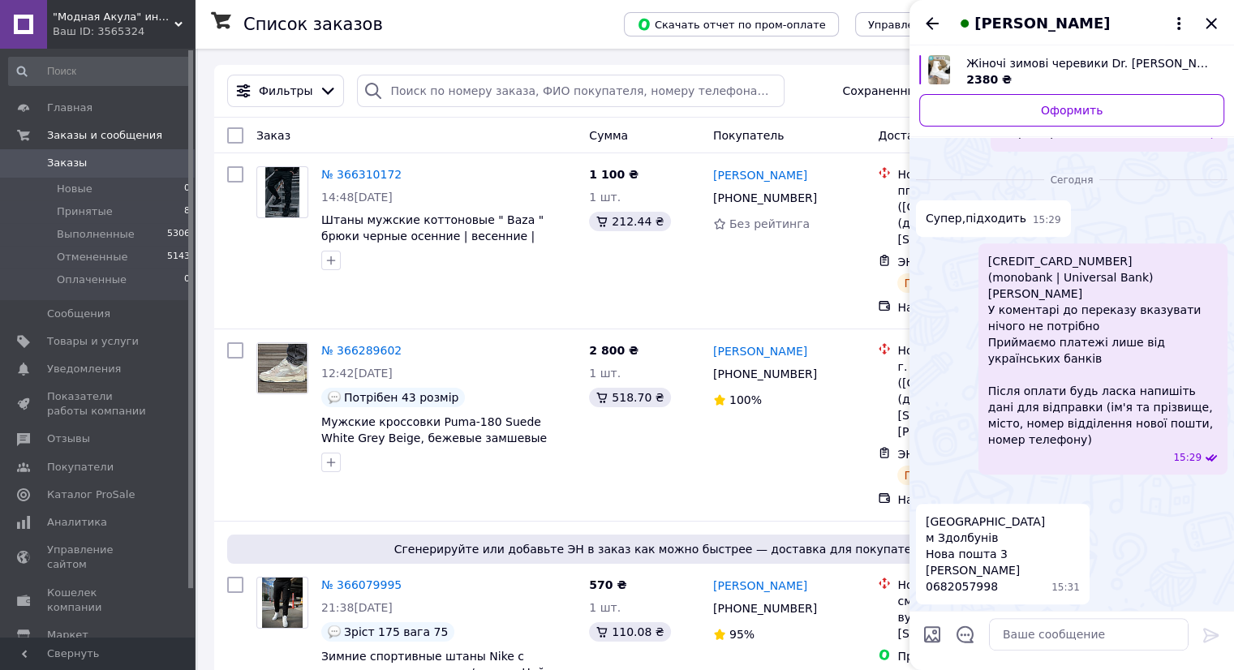
scroll to position [751, 0]
drag, startPoint x: 1000, startPoint y: 549, endPoint x: 919, endPoint y: 533, distance: 82.8
click at [919, 533] on div "Рівненська обл м Здолбунів Нова пошта 3 [PERSON_NAME] 0682057998 15:31" at bounding box center [1003, 554] width 174 height 101
copy span "Рівненська обл м Здолбунів Нова пошта 3"
click at [952, 592] on span "Рівненська обл м Здолбунів Нова пошта 3 [PERSON_NAME] 0682057998" at bounding box center [985, 554] width 119 height 81
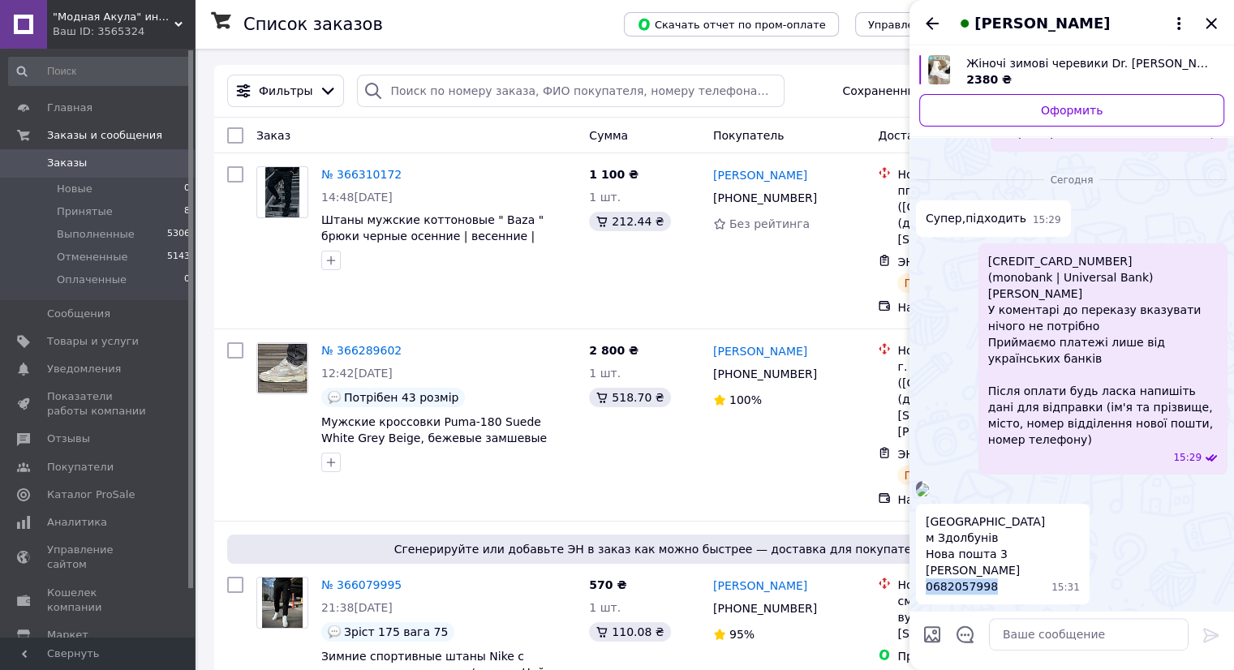
click at [952, 592] on span "Рівненська обл м Здолбунів Нова пошта 3 [PERSON_NAME] 0682057998" at bounding box center [985, 554] width 119 height 81
copy span "0682057998"
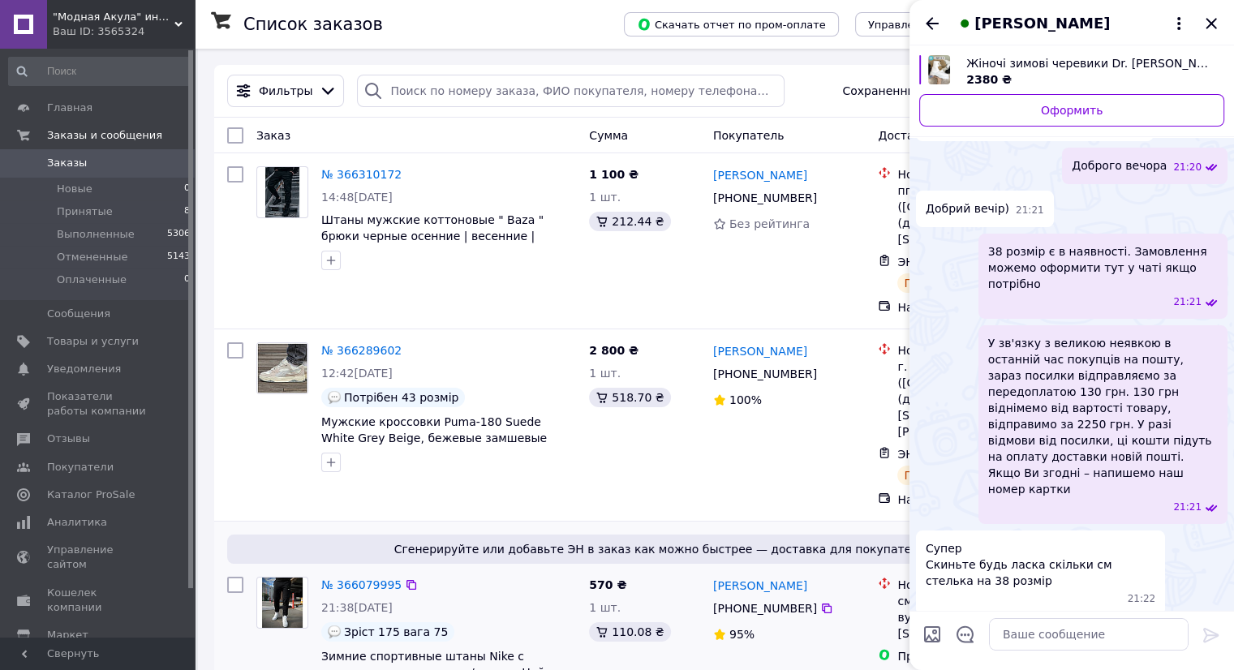
scroll to position [487, 0]
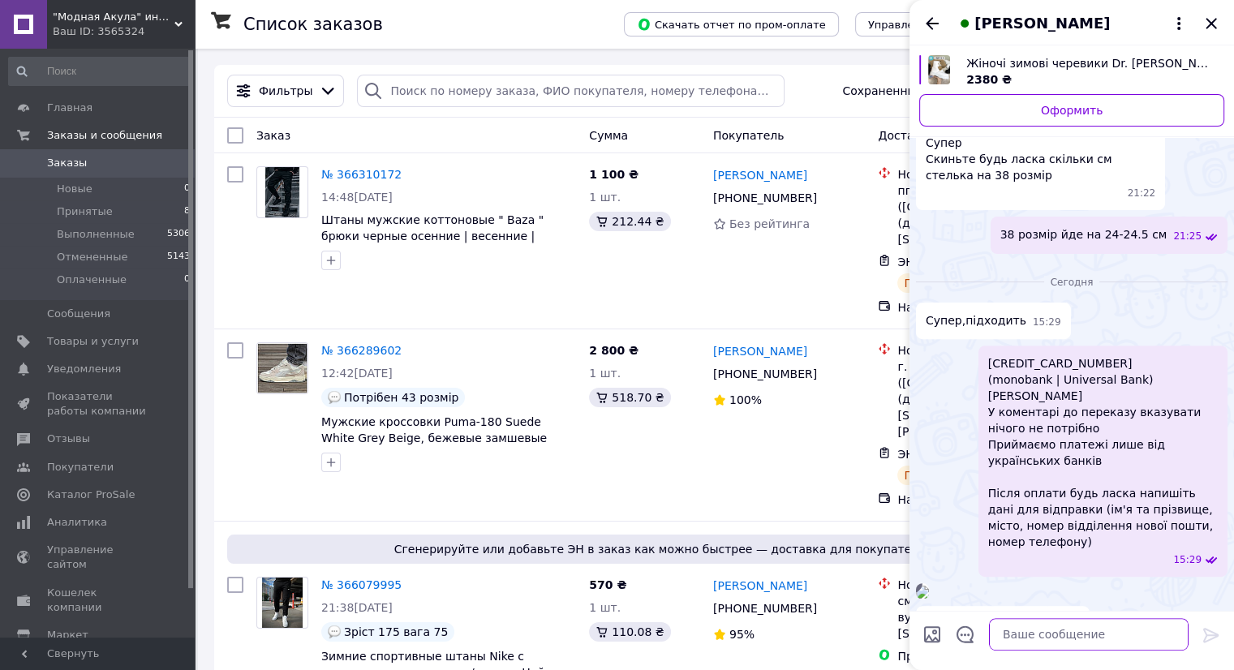
click at [1102, 626] on textarea at bounding box center [1089, 634] width 200 height 32
paste textarea "Замовлення прийняли, [DATE] відправимо товар за 2670 грн. + доставка нової пошт…"
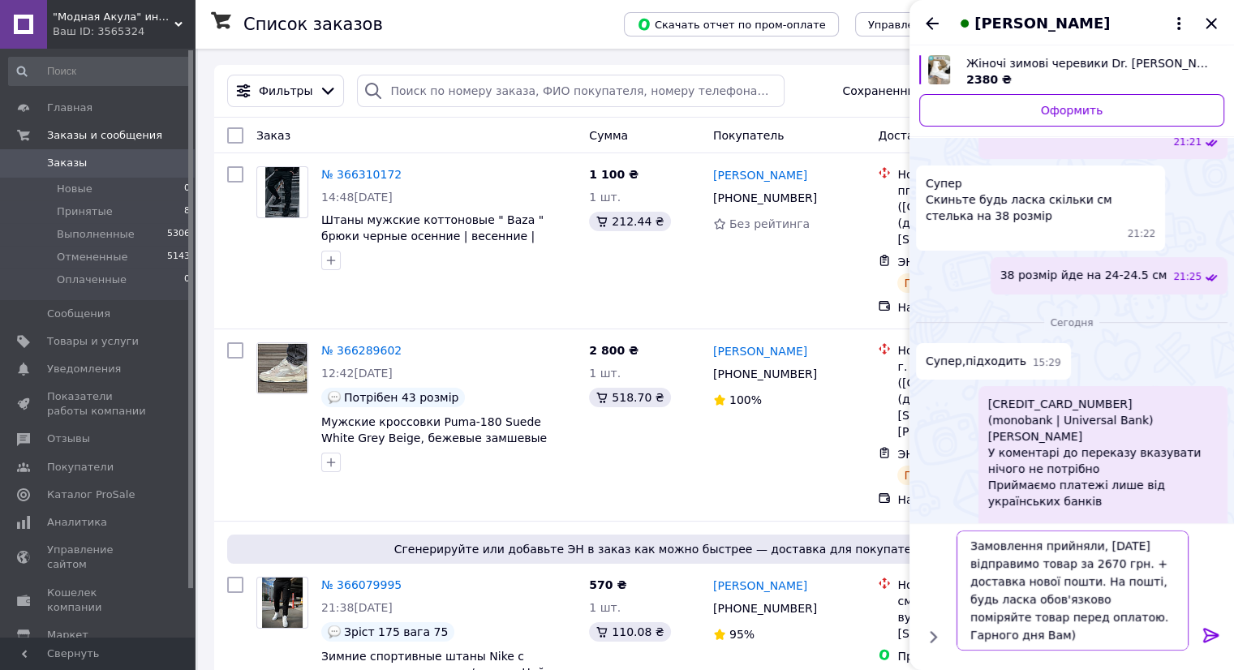
scroll to position [162, 0]
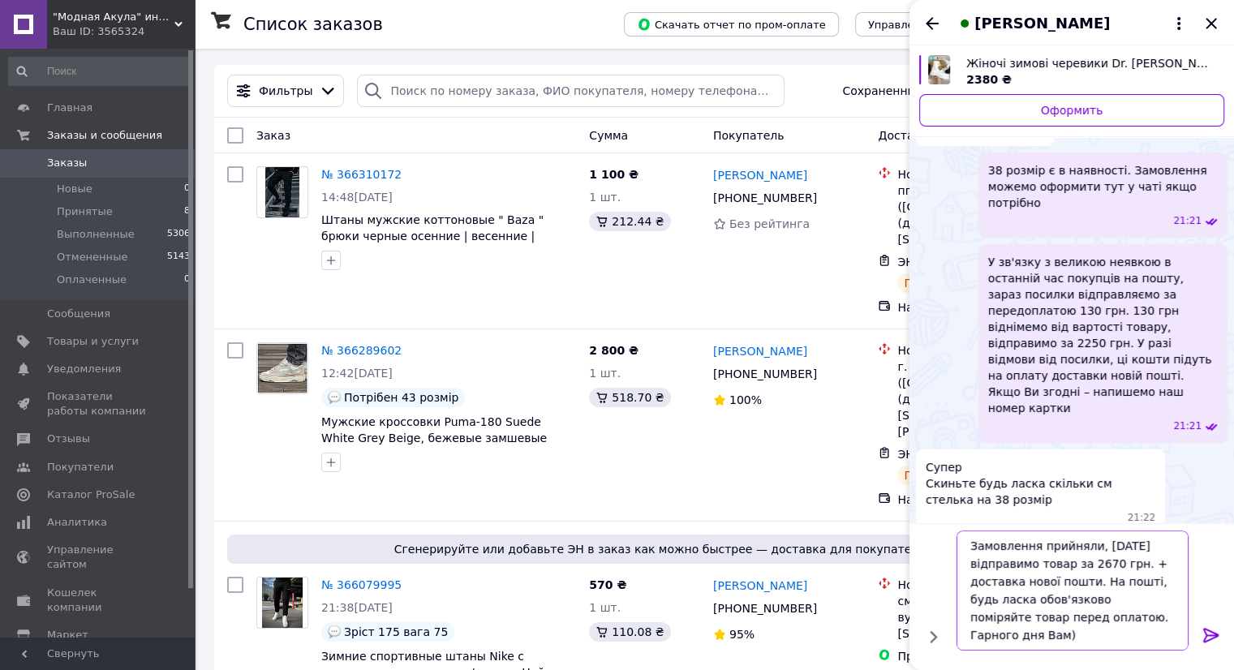
drag, startPoint x: 1099, startPoint y: 562, endPoint x: 1087, endPoint y: 566, distance: 12.6
click at [1087, 566] on textarea "Замовлення прийняли, [DATE] відправимо товар за 2670 грн. + доставка нової пошт…" at bounding box center [1073, 591] width 232 height 120
type textarea "Замовлення прийняли, [DATE] відправимо товар за 2250 грн. + доставка нової пошт…"
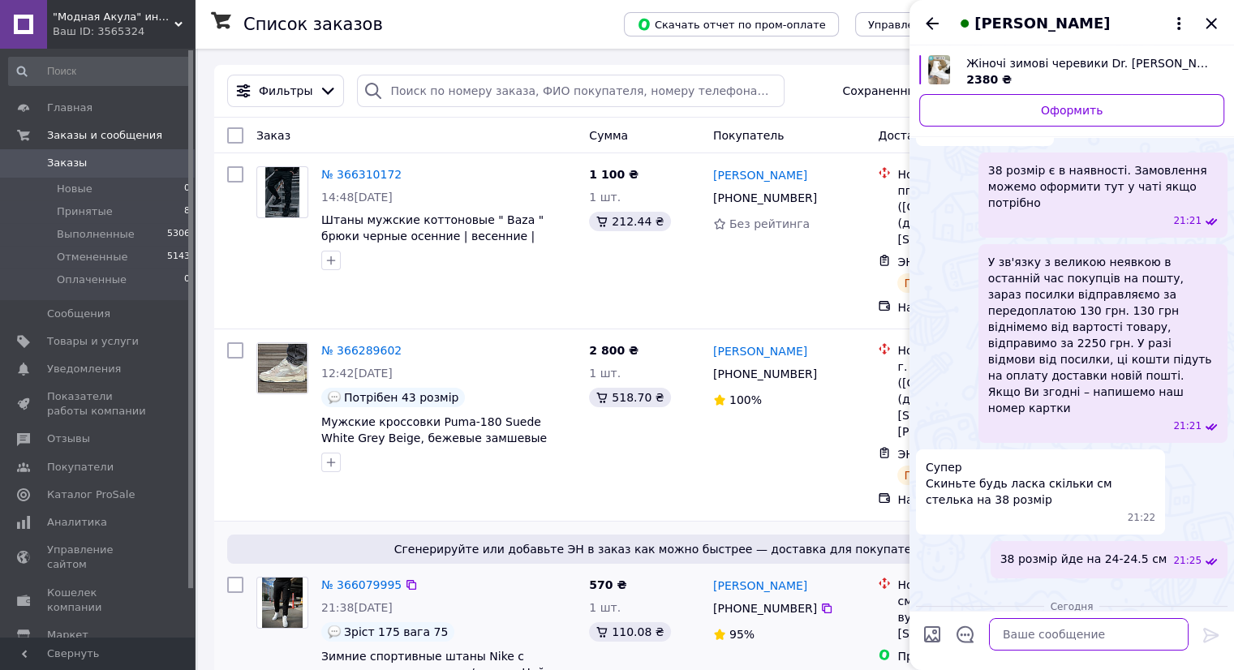
scroll to position [876, 0]
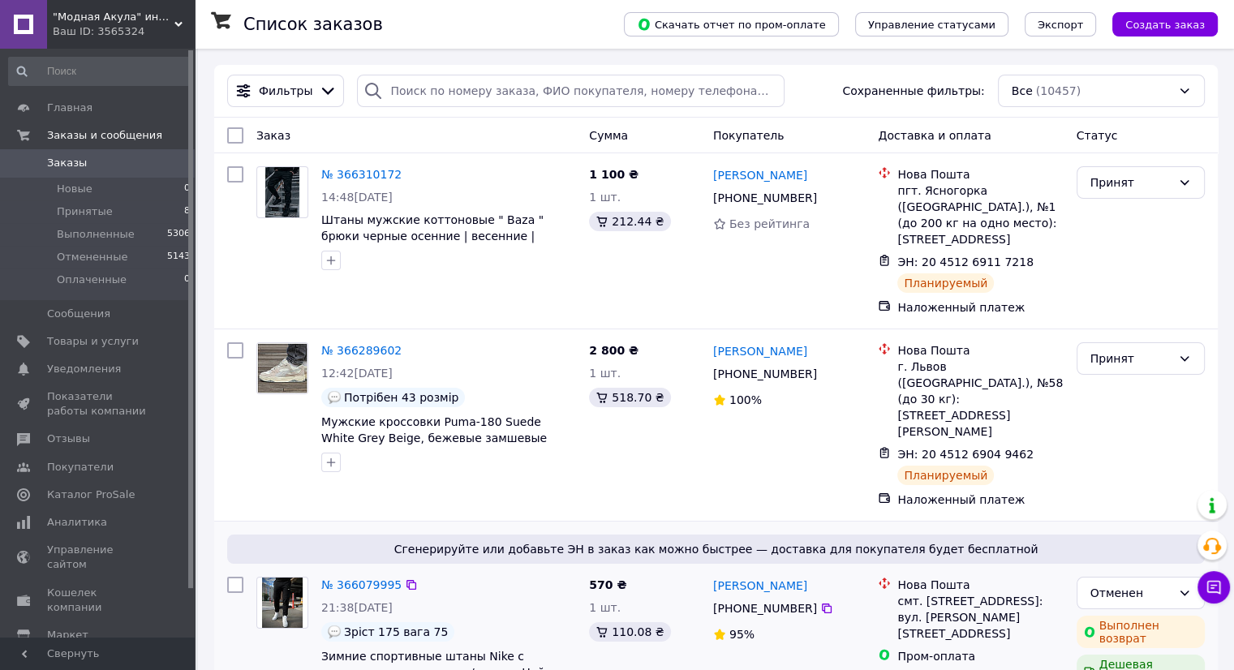
click at [521, 667] on div "Сгенерируйте или добавьте ЭН в заказ как можно быстрее — доставка для покупател…" at bounding box center [716, 621] width 1004 height 198
click at [565, 341] on div "№ 366289602" at bounding box center [449, 350] width 258 height 19
click at [530, 345] on div "№ 366289602 12:42, 12.10.2025 Потрібен 43 розмір Мужские кроссовки Puma-180 Sue…" at bounding box center [449, 407] width 268 height 143
click at [861, 427] on div "Семен Глова +380 95 913 39 40 100%" at bounding box center [790, 425] width 166 height 179
click at [846, 425] on div "Семен Глова +380 95 913 39 40 100%" at bounding box center [790, 425] width 166 height 179
